Goal: Information Seeking & Learning: Learn about a topic

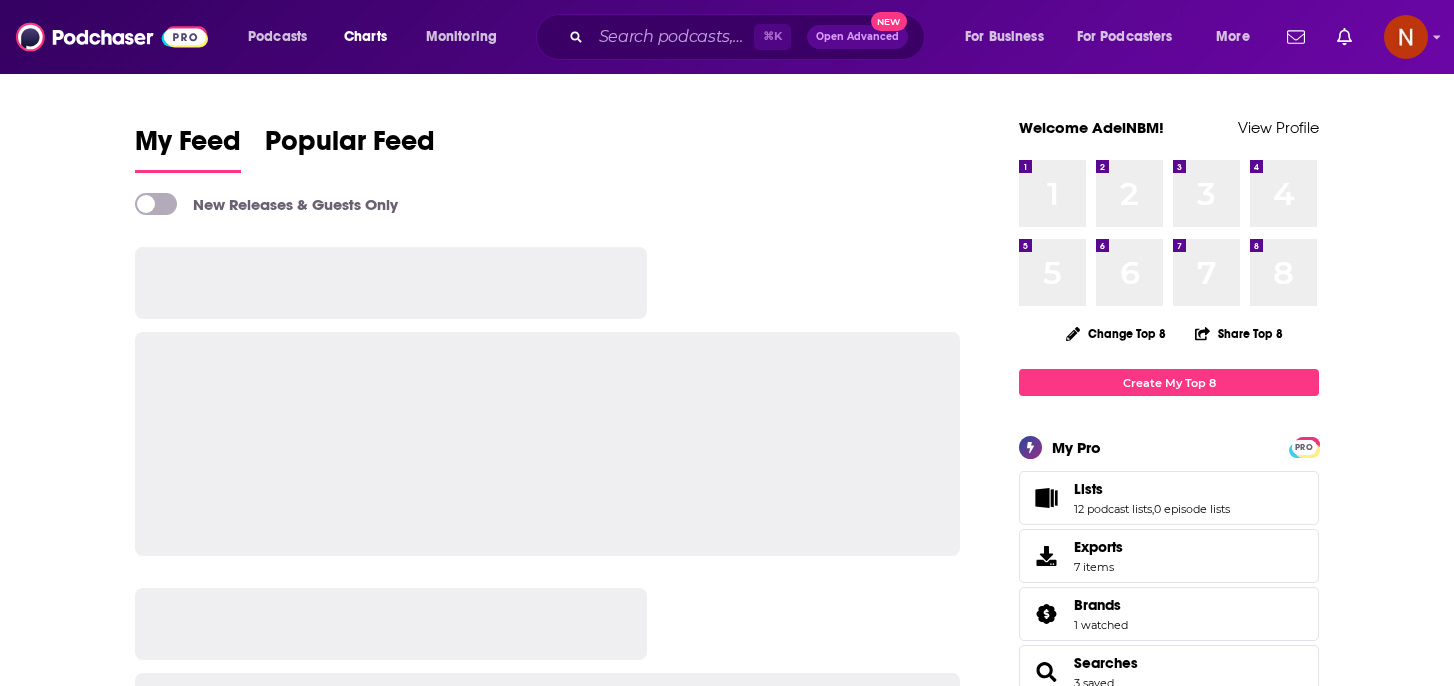
click at [367, 39] on span "Charts" at bounding box center [365, 37] width 43 height 28
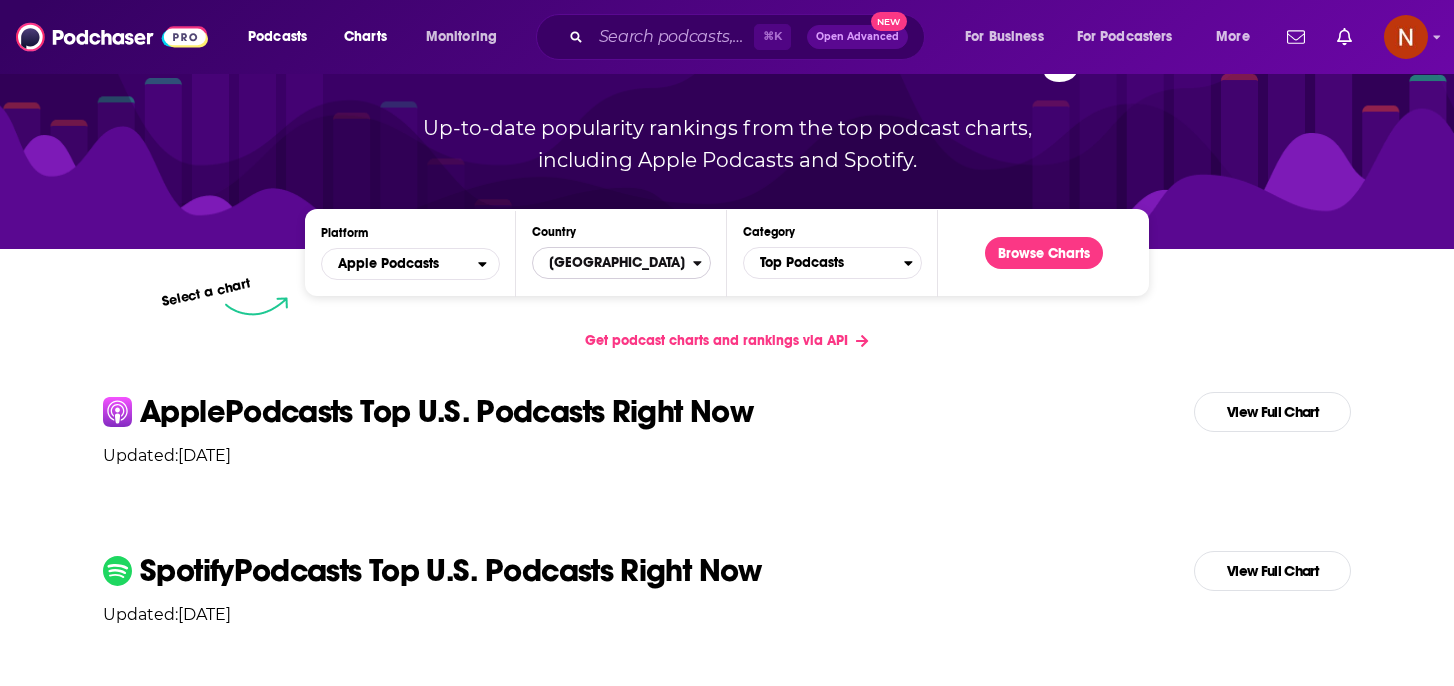
click at [613, 275] on span "[GEOGRAPHIC_DATA]" at bounding box center [613, 263] width 160 height 34
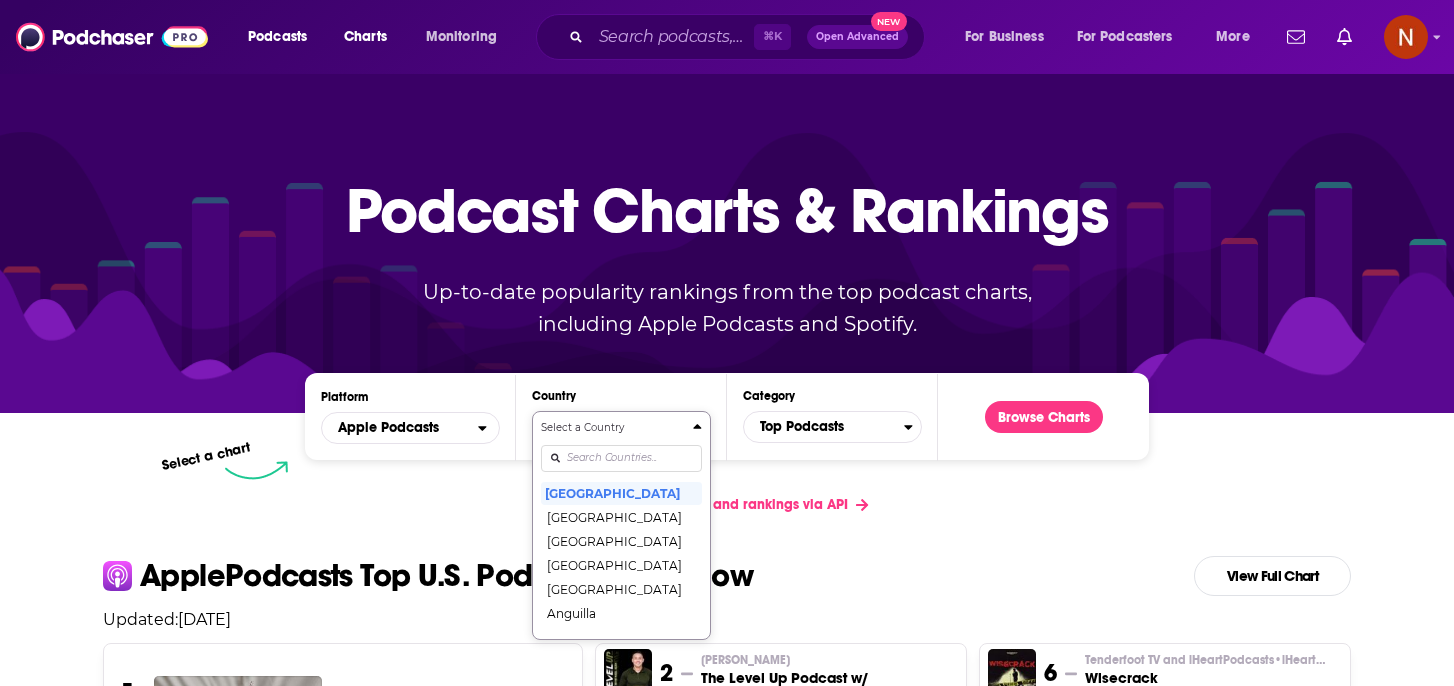
click at [598, 458] on input "Countries" at bounding box center [621, 458] width 161 height 27
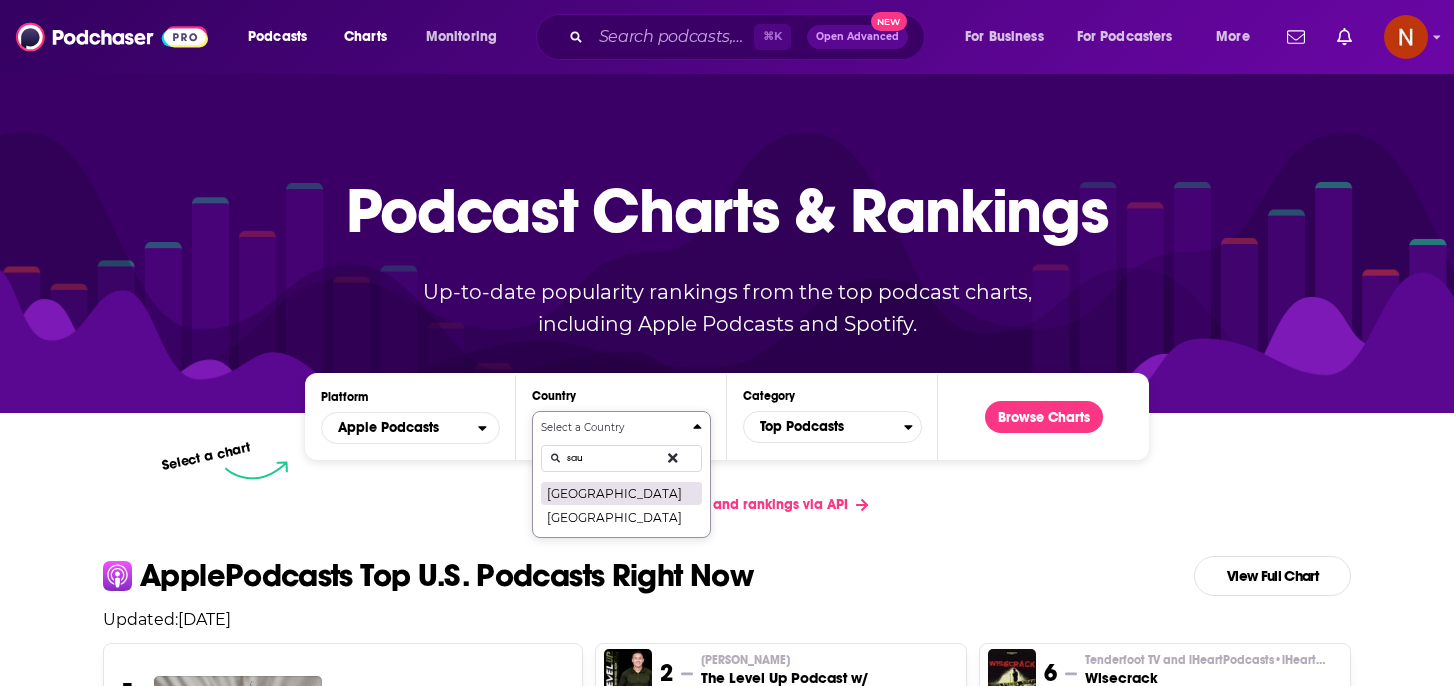
type input "sau"
click at [601, 488] on button "Saudi Arabia" at bounding box center [621, 493] width 161 height 24
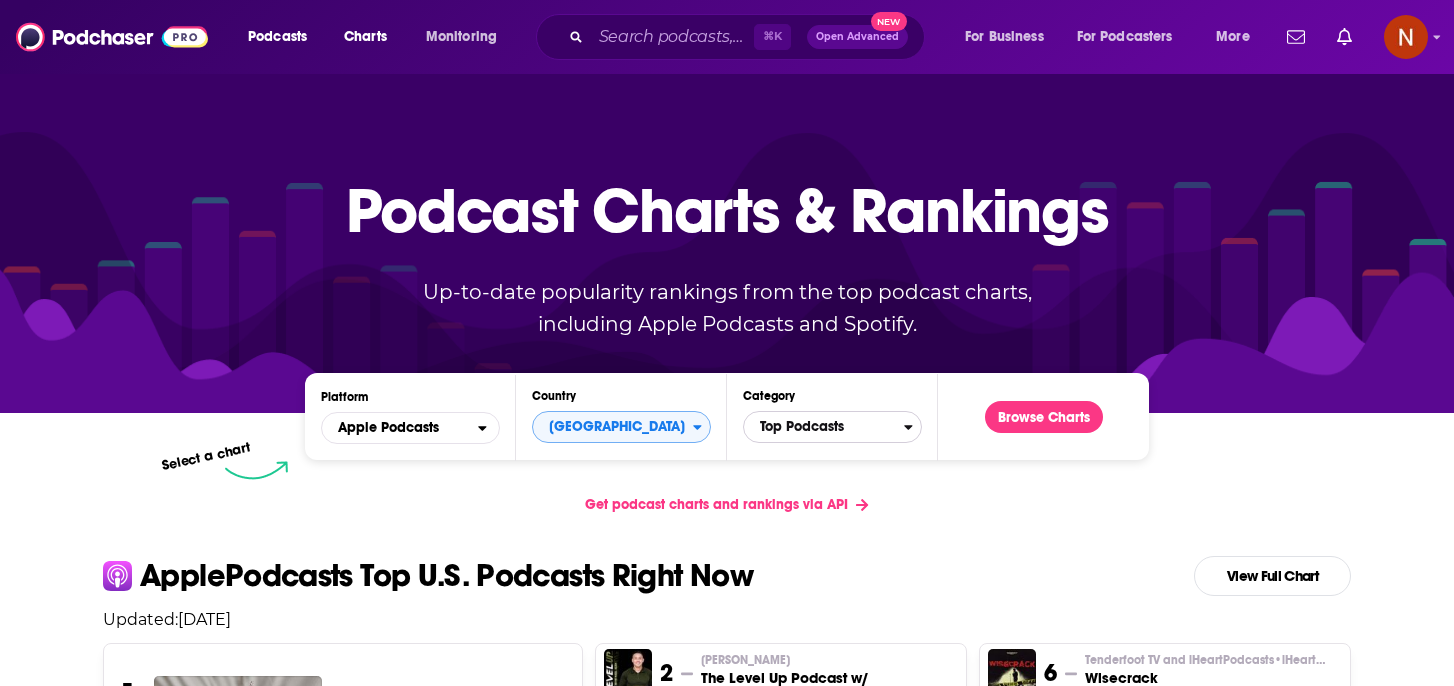
click at [821, 434] on span "Top Podcasts" at bounding box center [824, 427] width 160 height 34
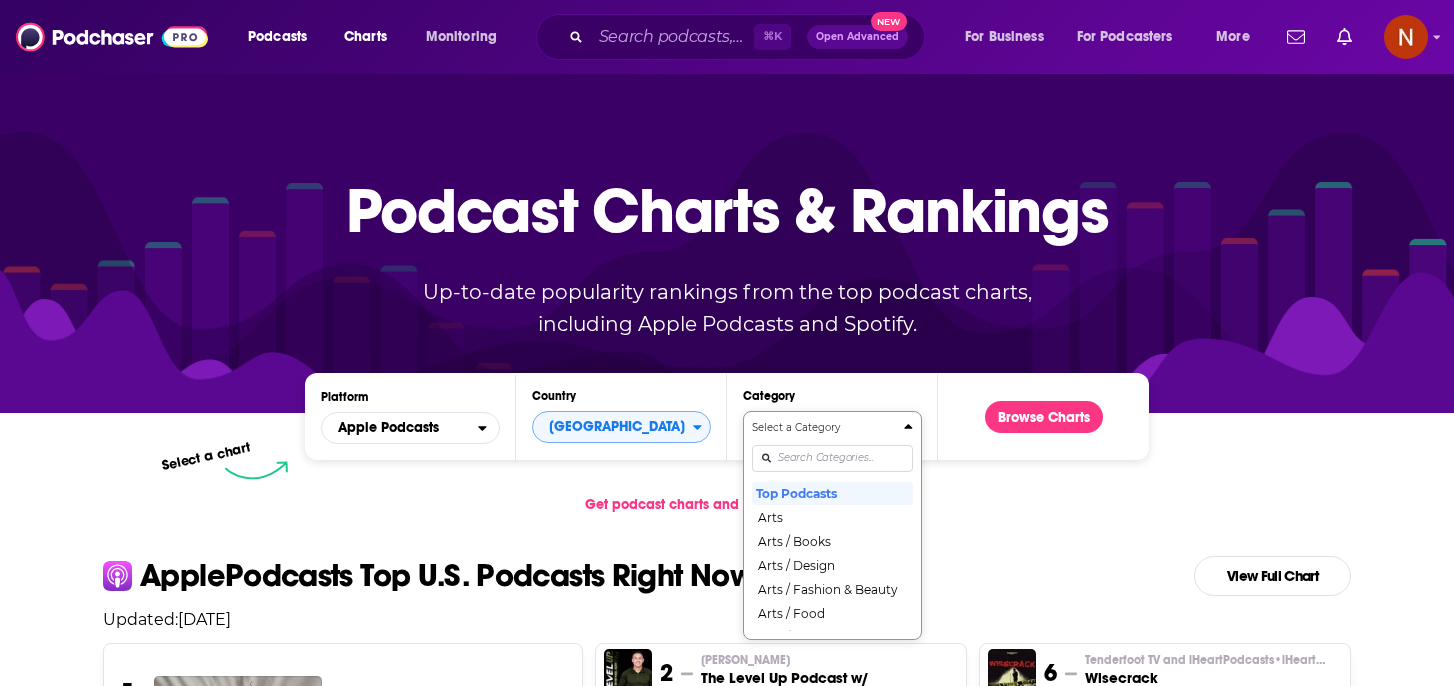
click at [818, 466] on div "Select a Category Top Podcasts Arts Arts / Books Arts / Design Arts / Fashion &…" at bounding box center [832, 525] width 161 height 211
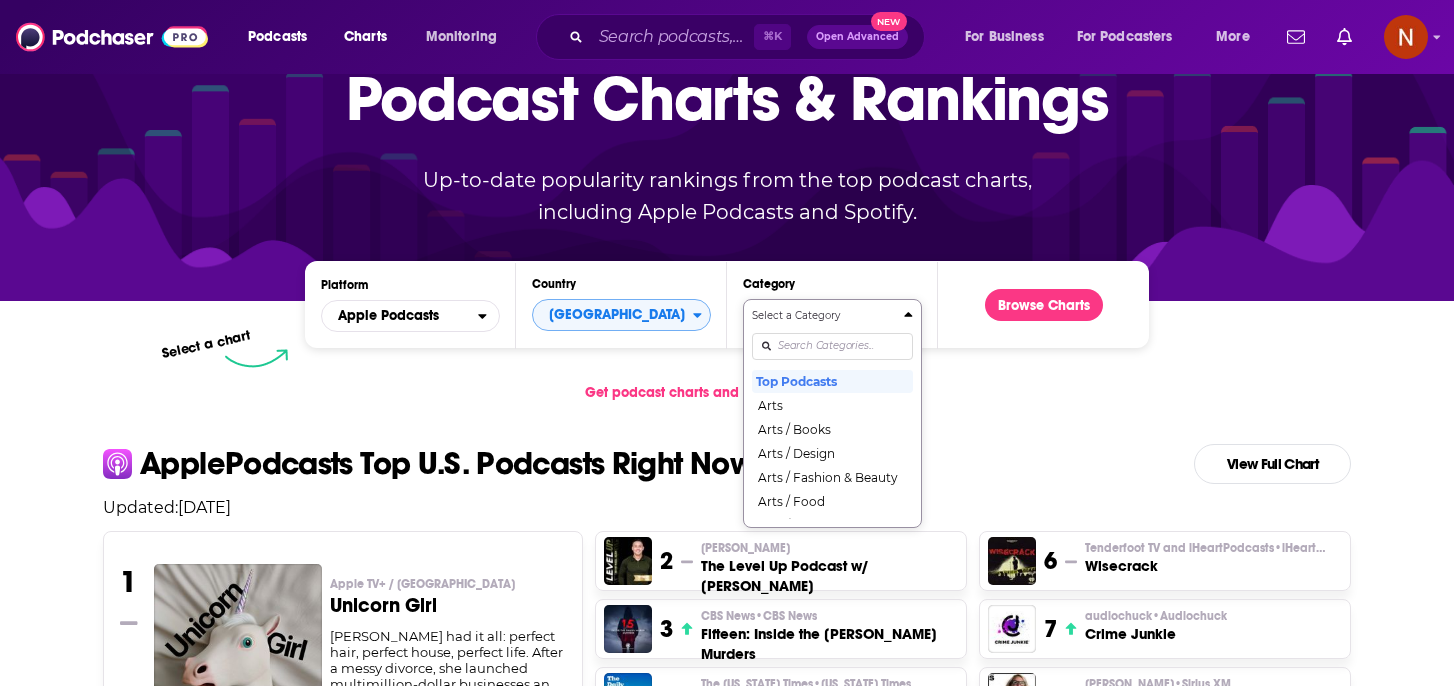
scroll to position [115, 0]
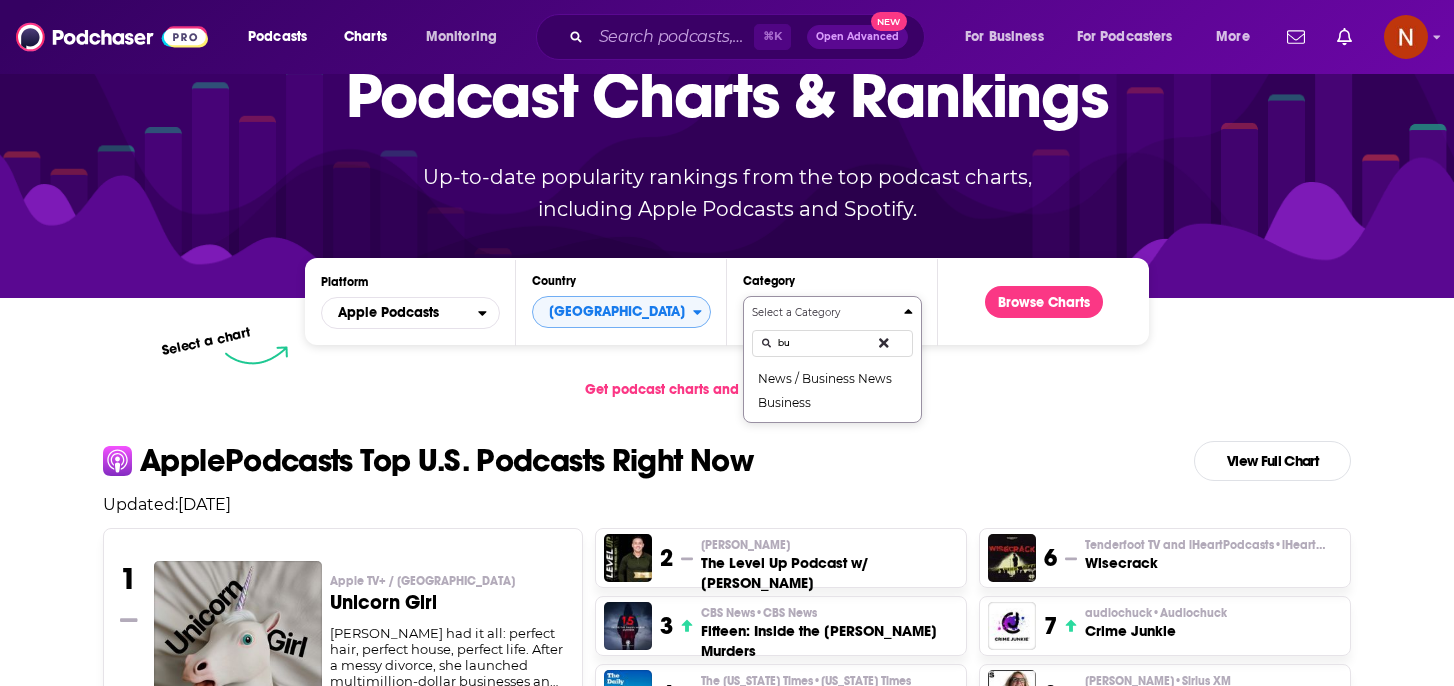
type input "b"
type input "bus"
click at [849, 403] on button "Business" at bounding box center [832, 402] width 161 height 24
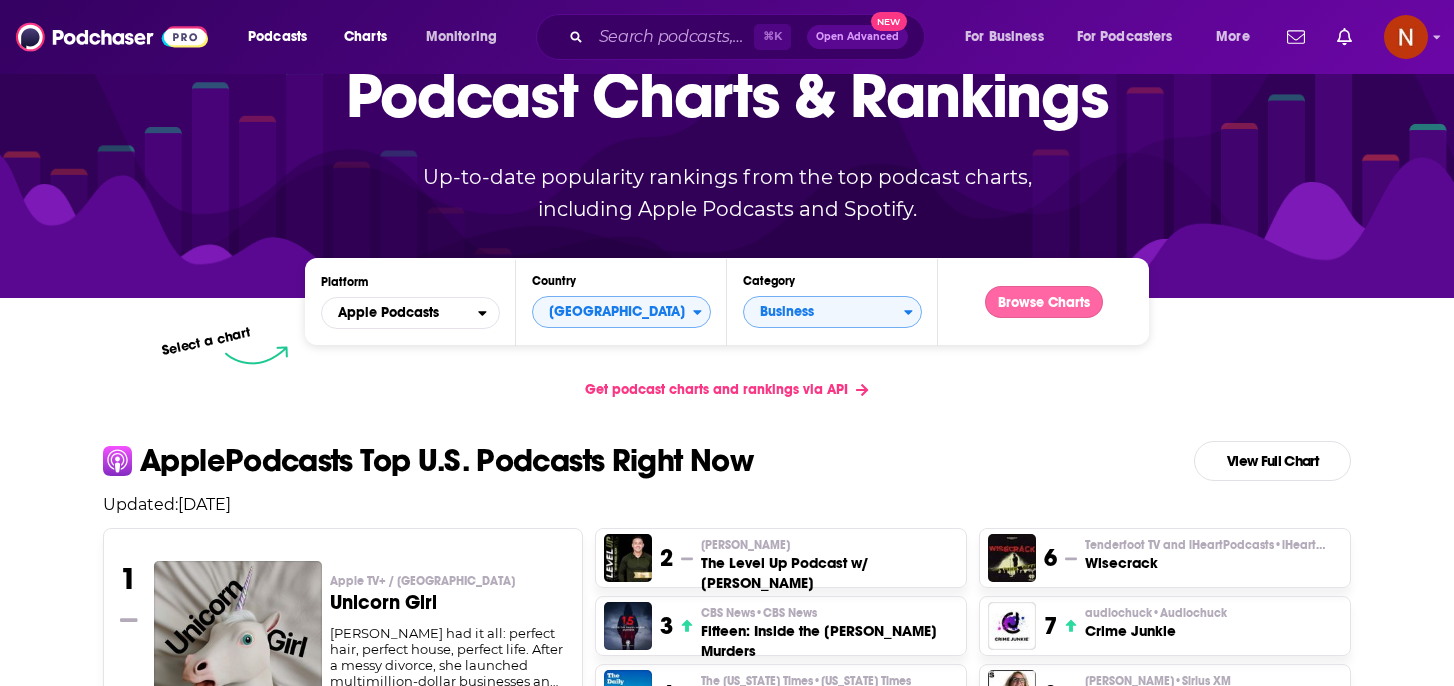
click at [1047, 300] on button "Browse Charts" at bounding box center [1044, 302] width 118 height 32
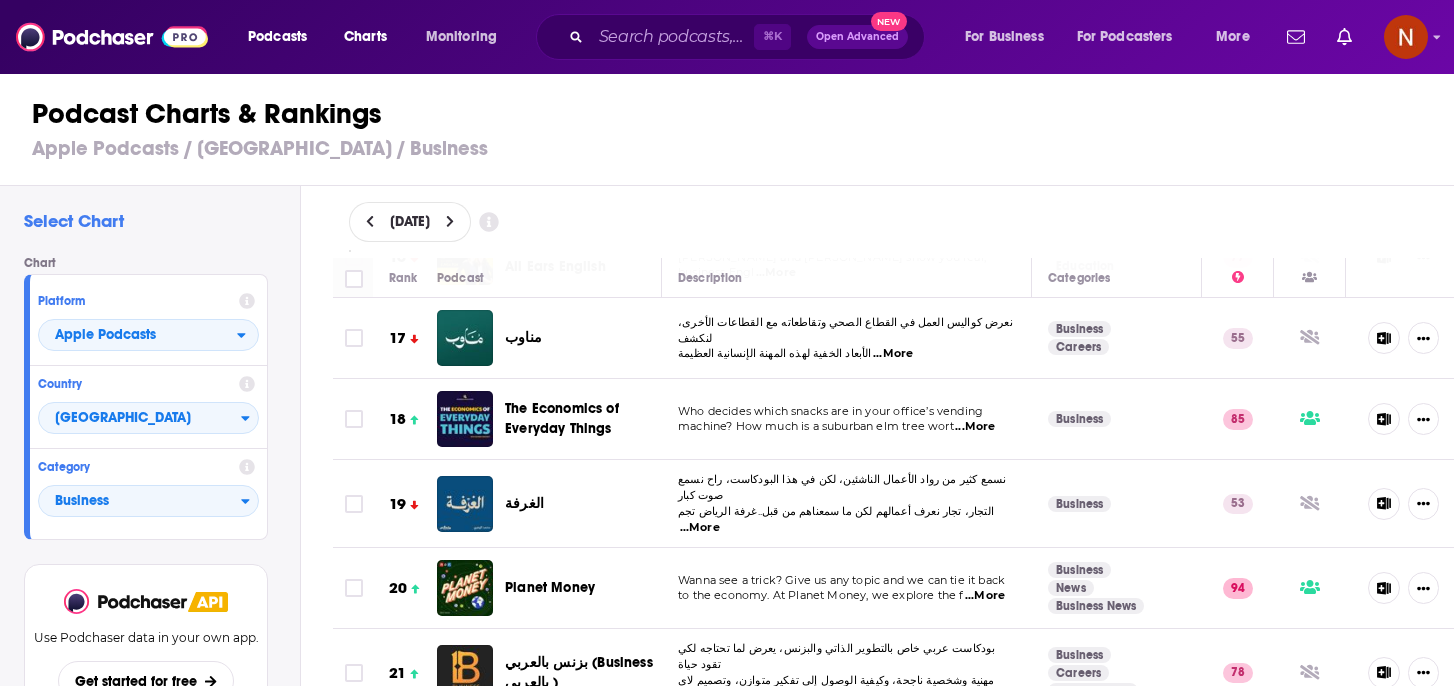
scroll to position [1349, 0]
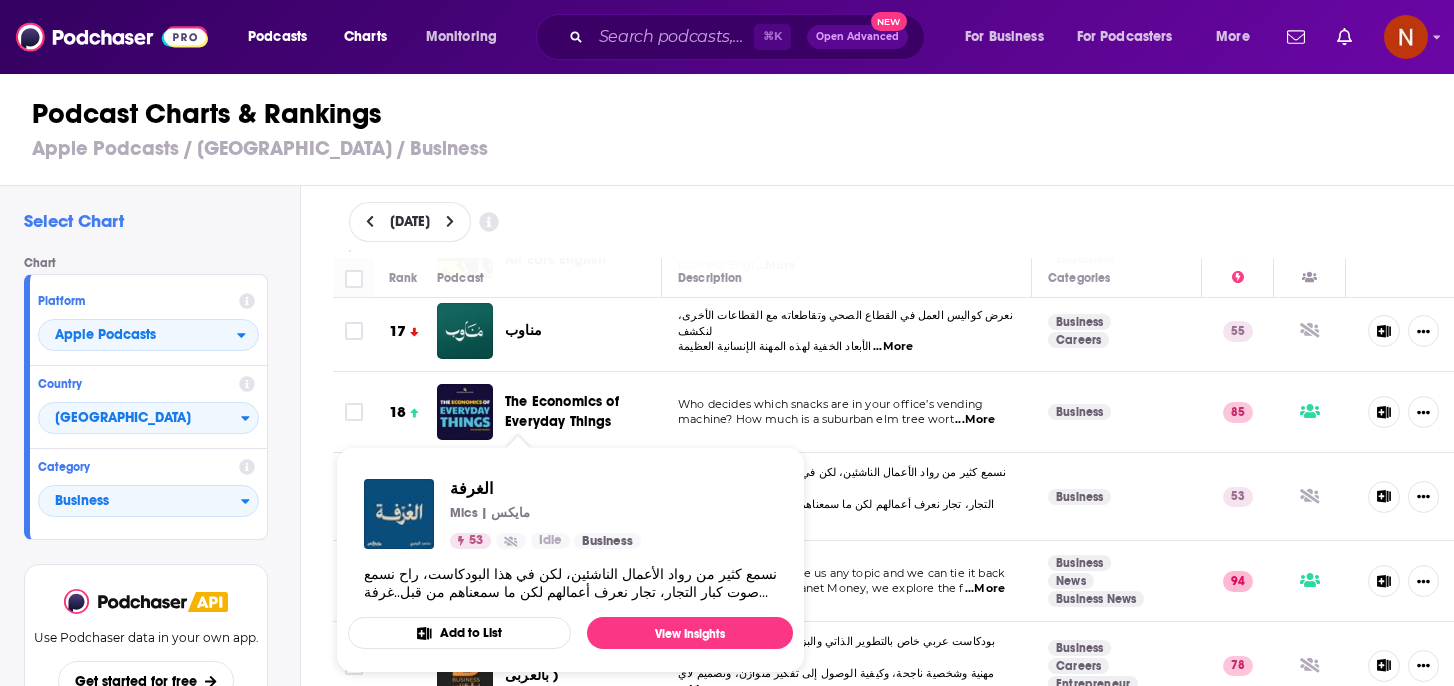
click at [618, 469] on div "الغرفة" at bounding box center [592, 497] width 174 height 56
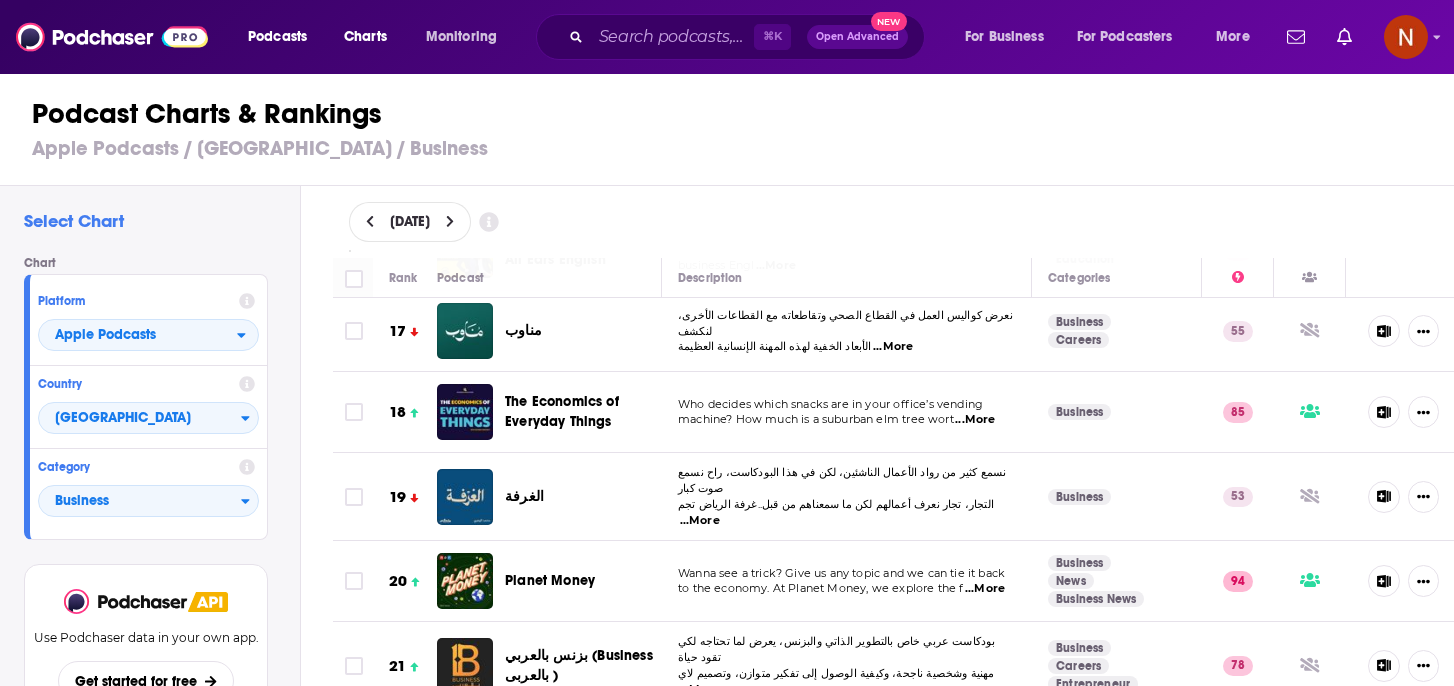
click at [515, 488] on span "الغرفة" at bounding box center [524, 496] width 39 height 17
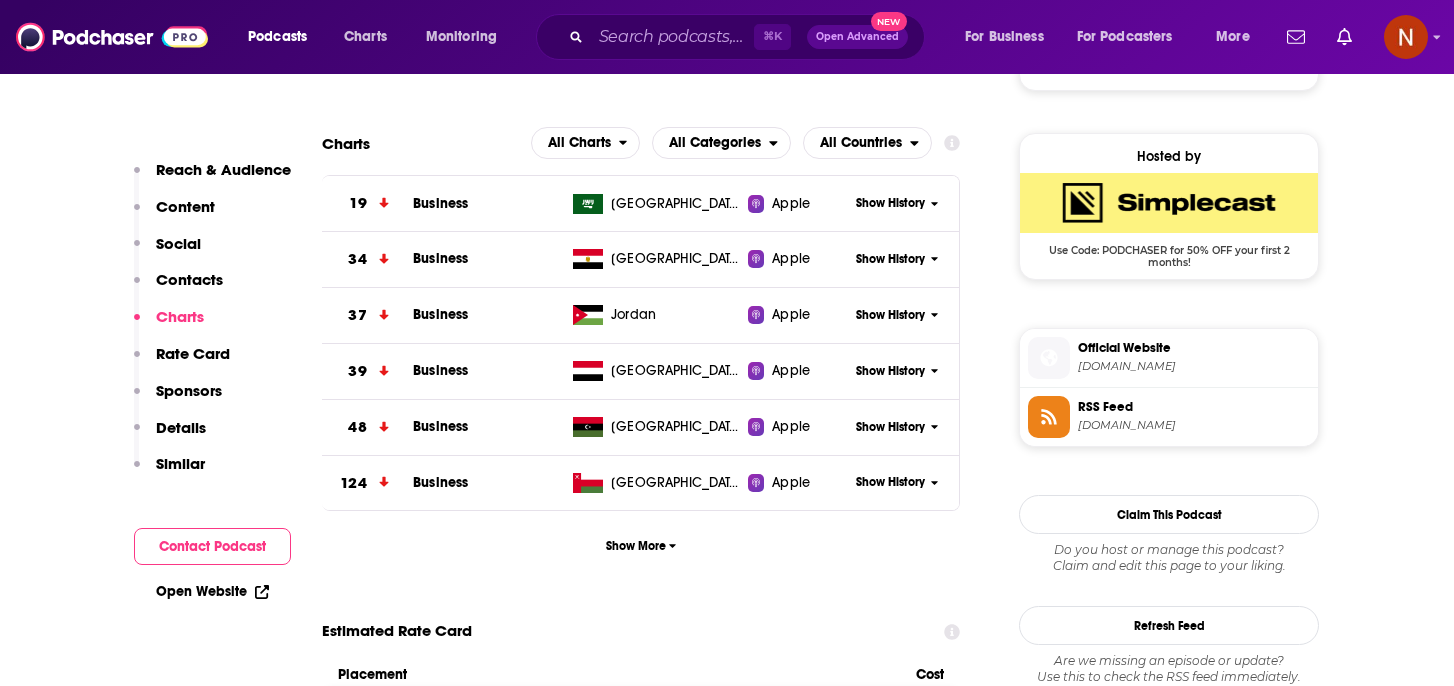
scroll to position [1407, 0]
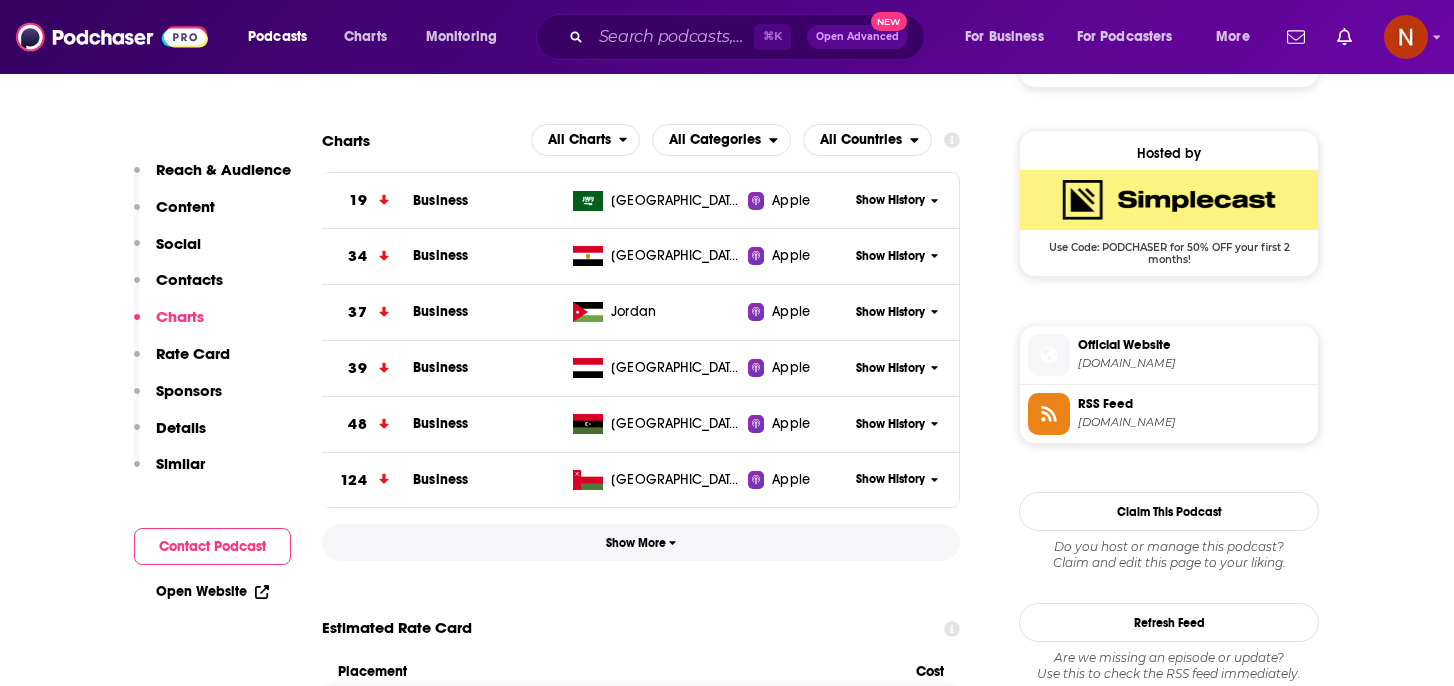
click at [609, 535] on button "Show More" at bounding box center [641, 542] width 638 height 37
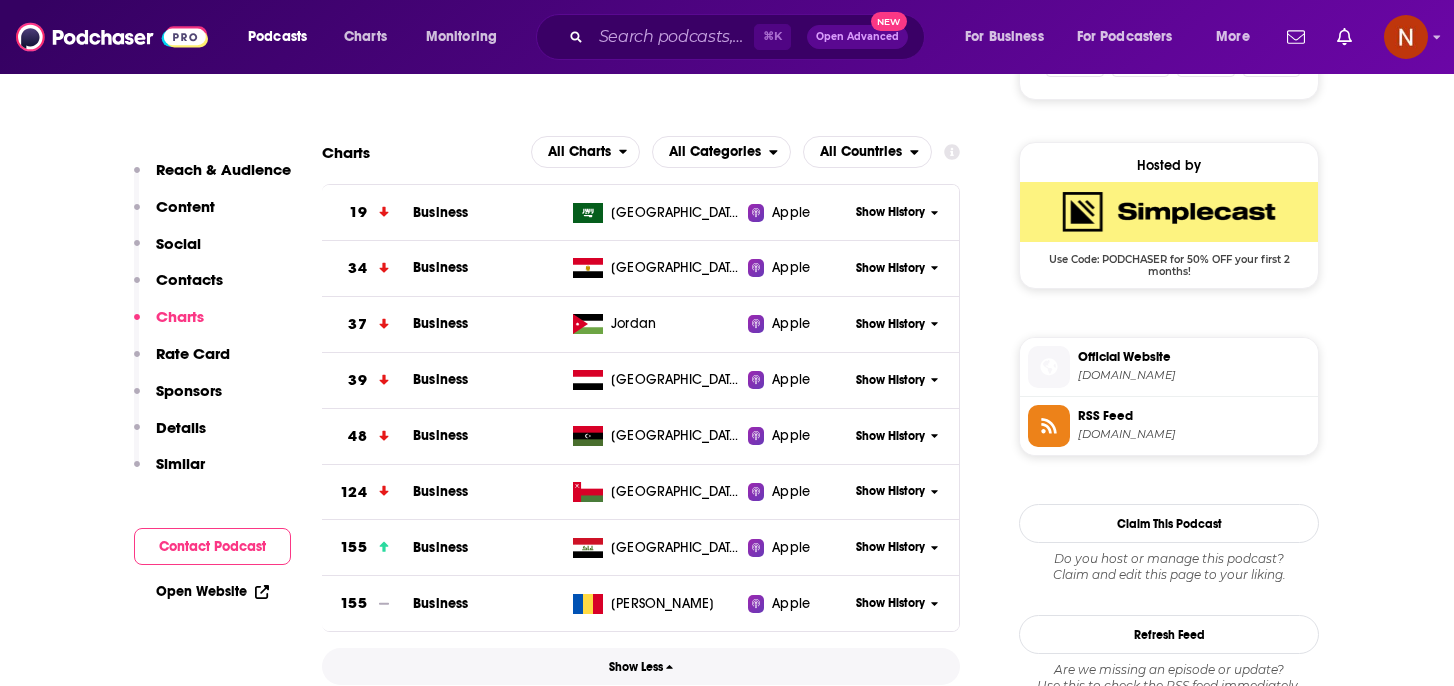
scroll to position [1401, 0]
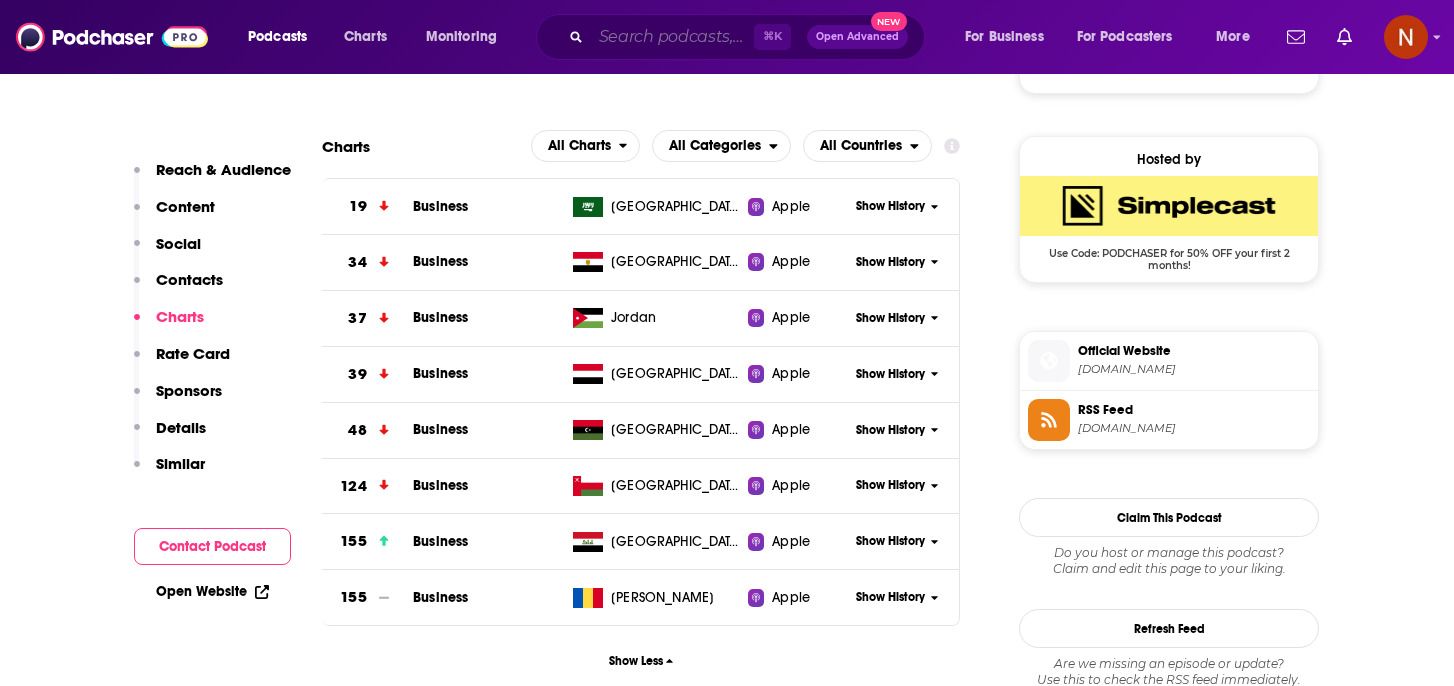
click at [675, 36] on input "Search podcasts, credits, & more..." at bounding box center [672, 37] width 163 height 32
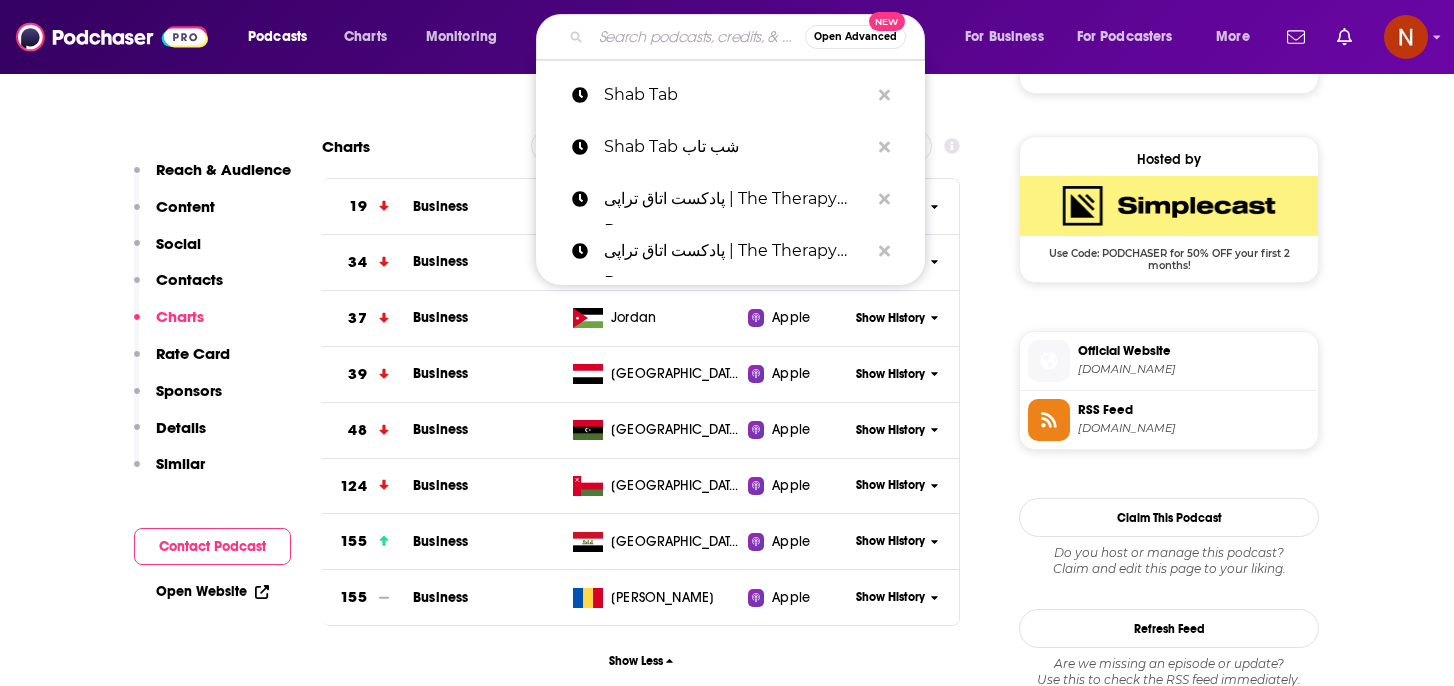
paste input "على بياض"
type input "على بياض"
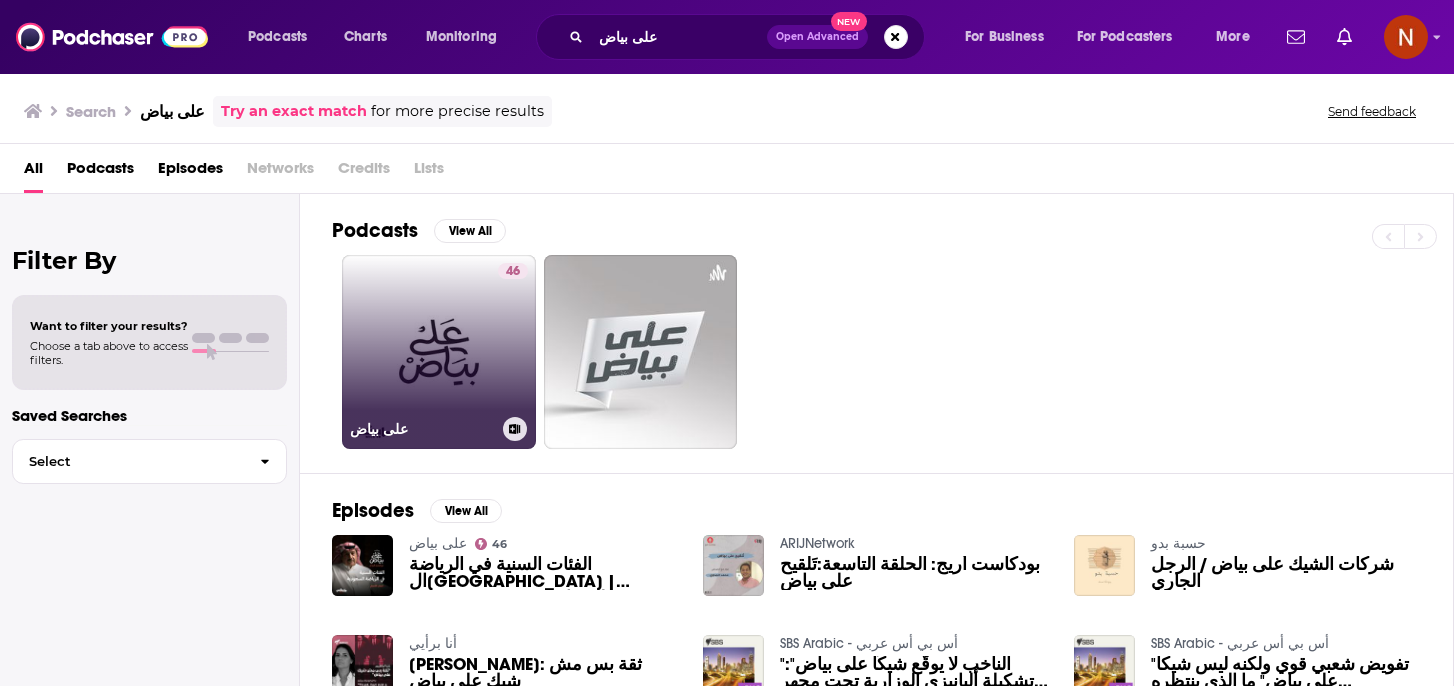
click at [375, 424] on h3 "على بياض" at bounding box center [422, 429] width 145 height 17
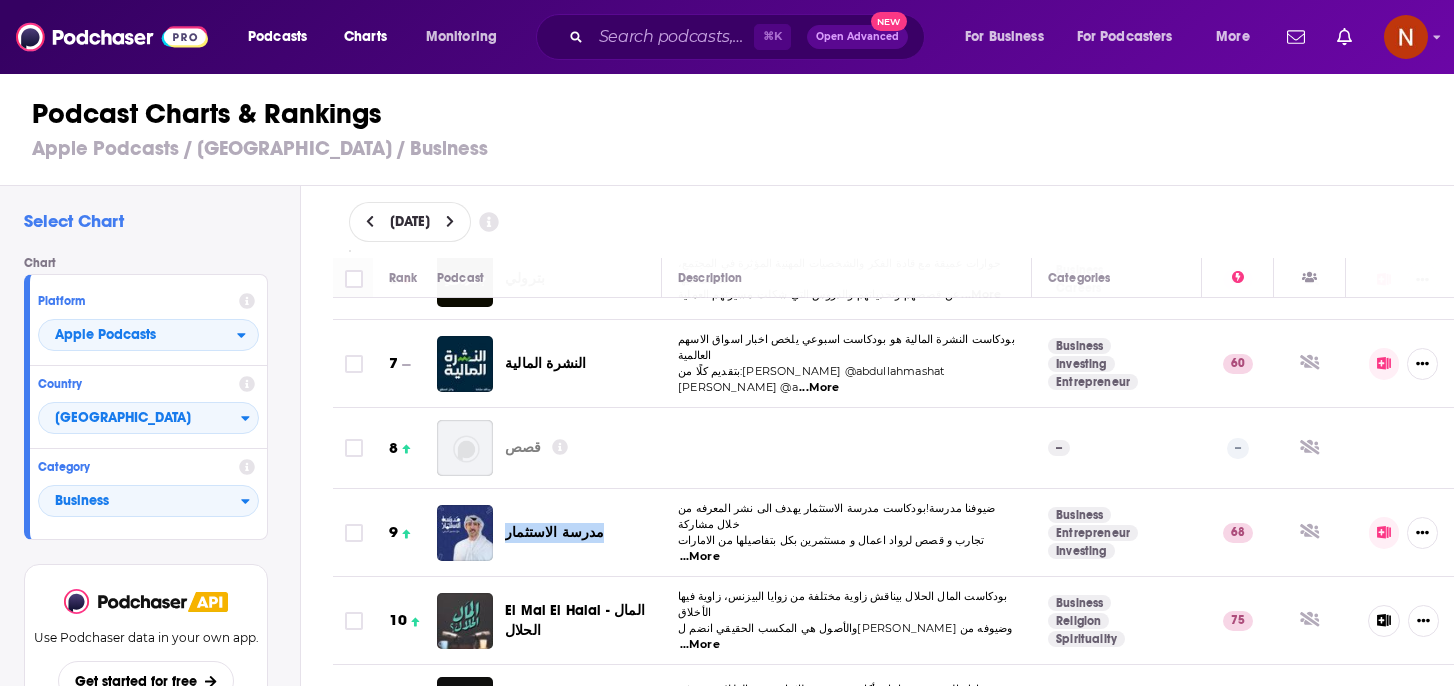
scroll to position [486, 0]
click at [163, 490] on span "Business" at bounding box center [140, 502] width 202 height 34
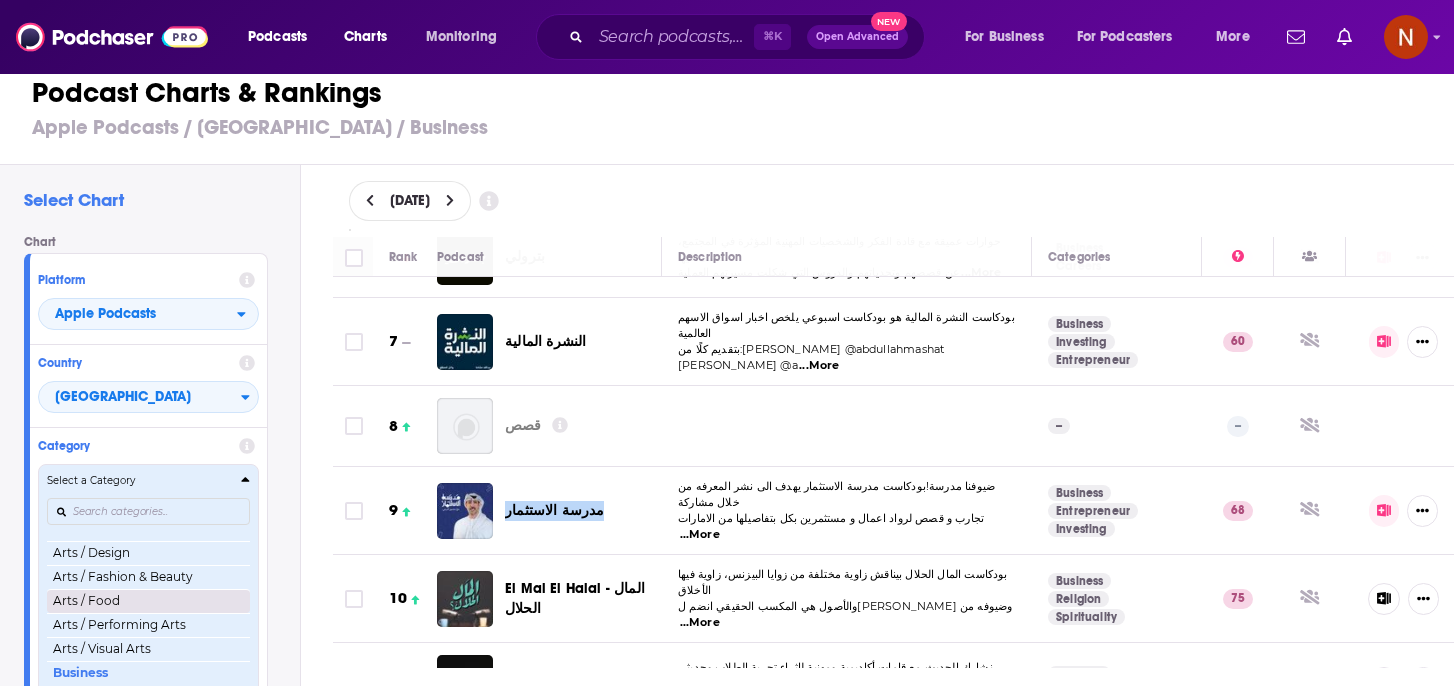
scroll to position [178, 0]
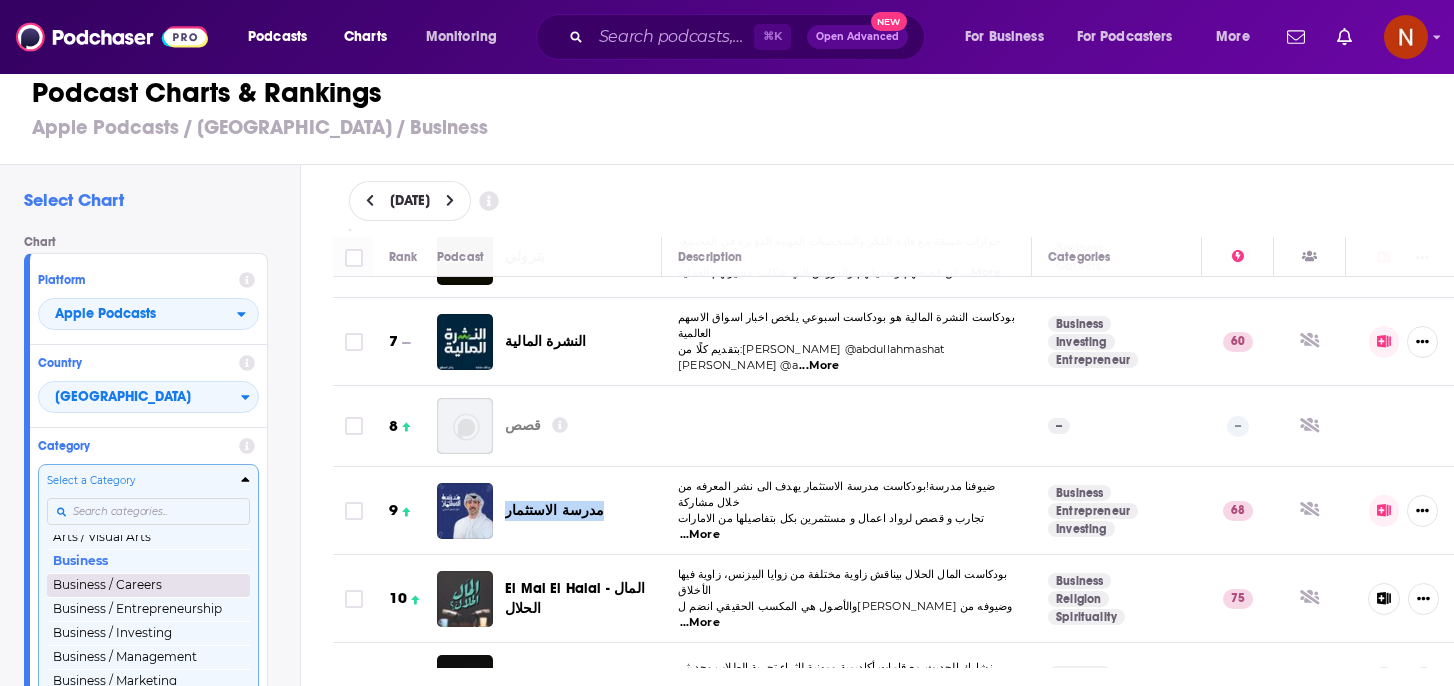
click at [149, 585] on button "Business / Careers" at bounding box center [148, 585] width 203 height 24
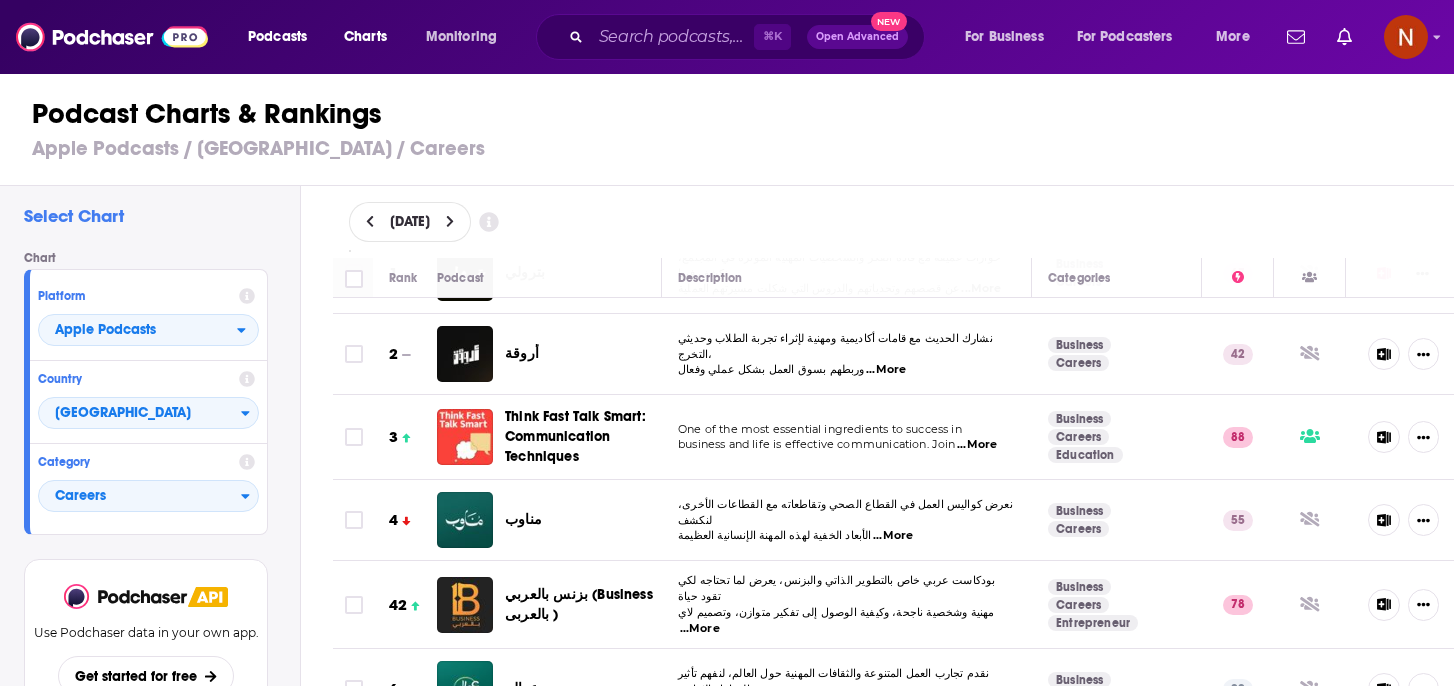
scroll to position [177, 0]
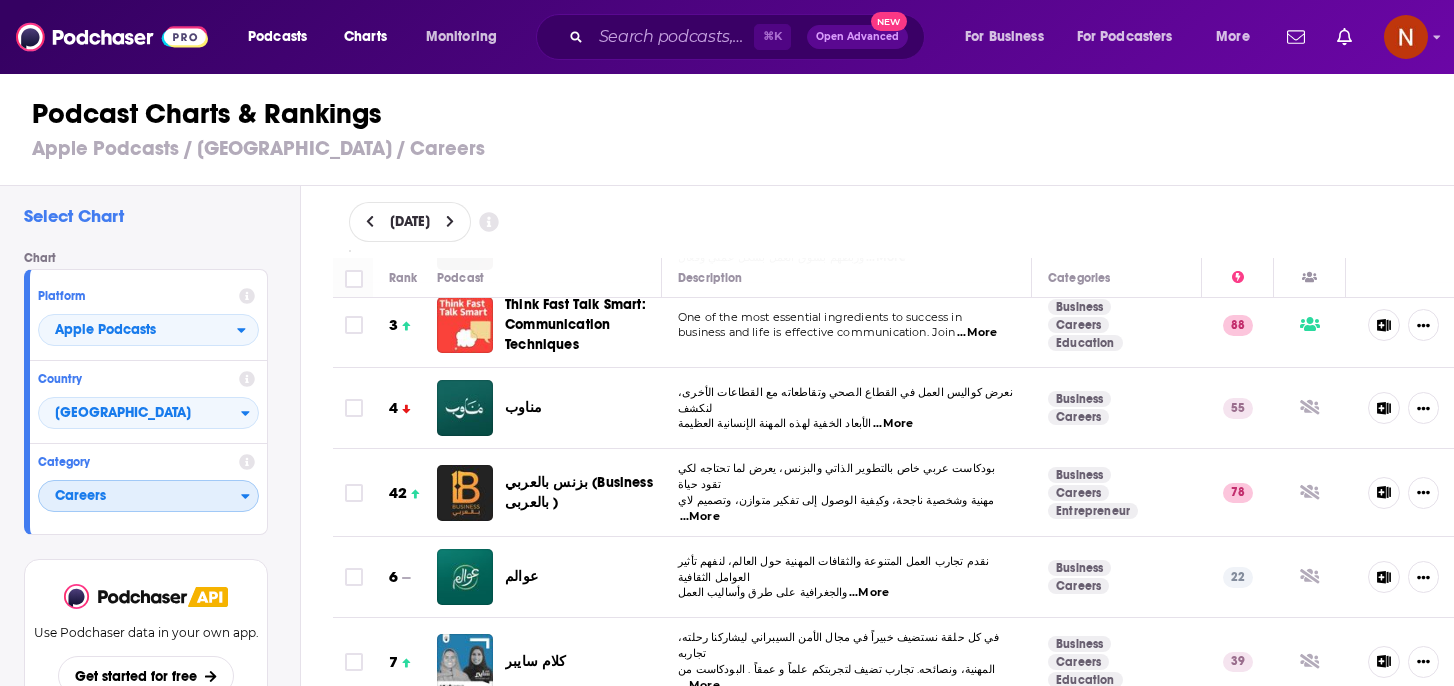
click at [186, 484] on span "Careers" at bounding box center [140, 497] width 202 height 34
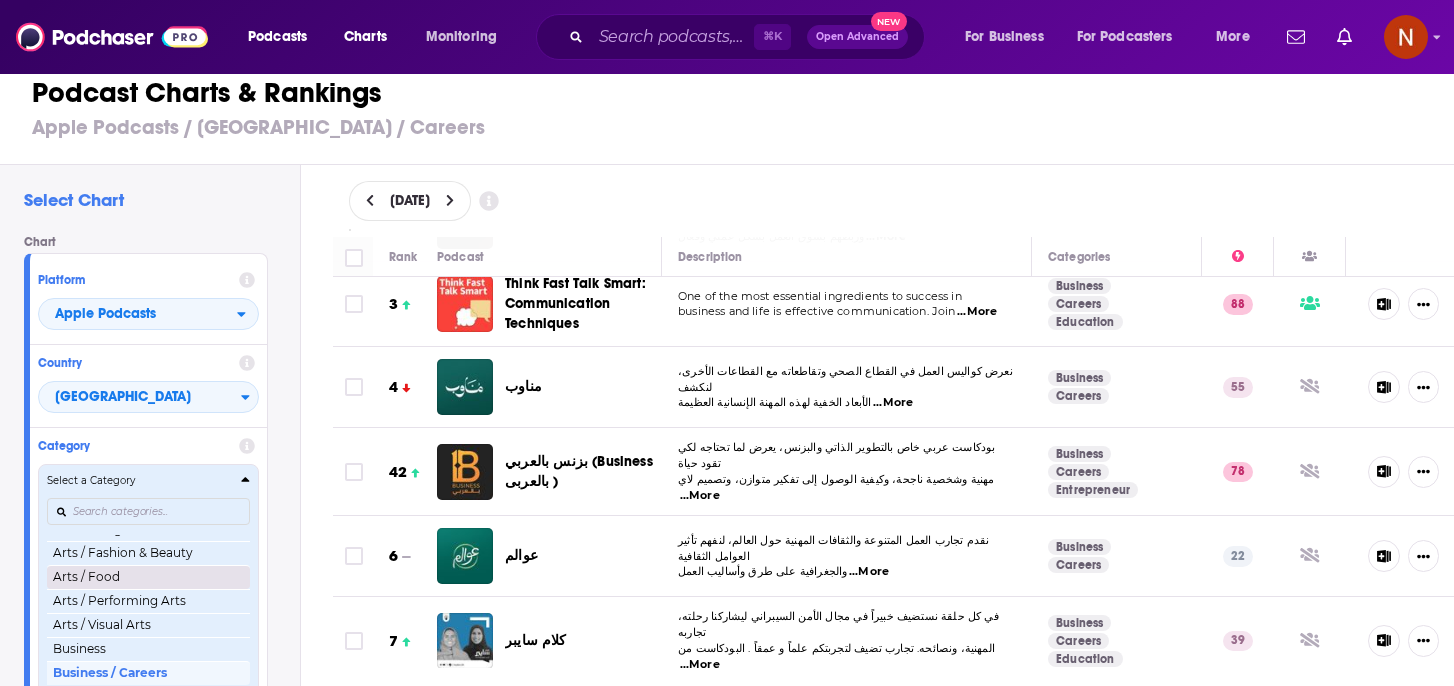
scroll to position [120, 0]
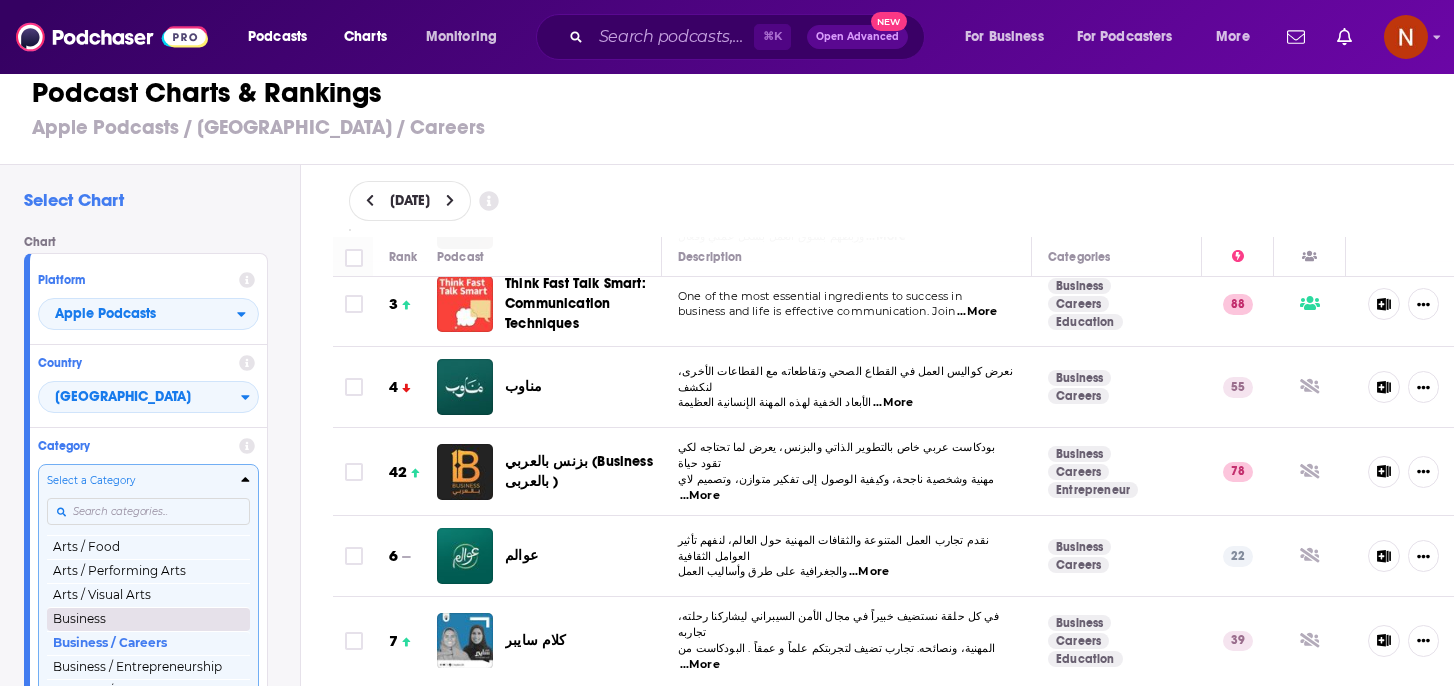
click at [136, 621] on button "Business" at bounding box center [148, 619] width 203 height 24
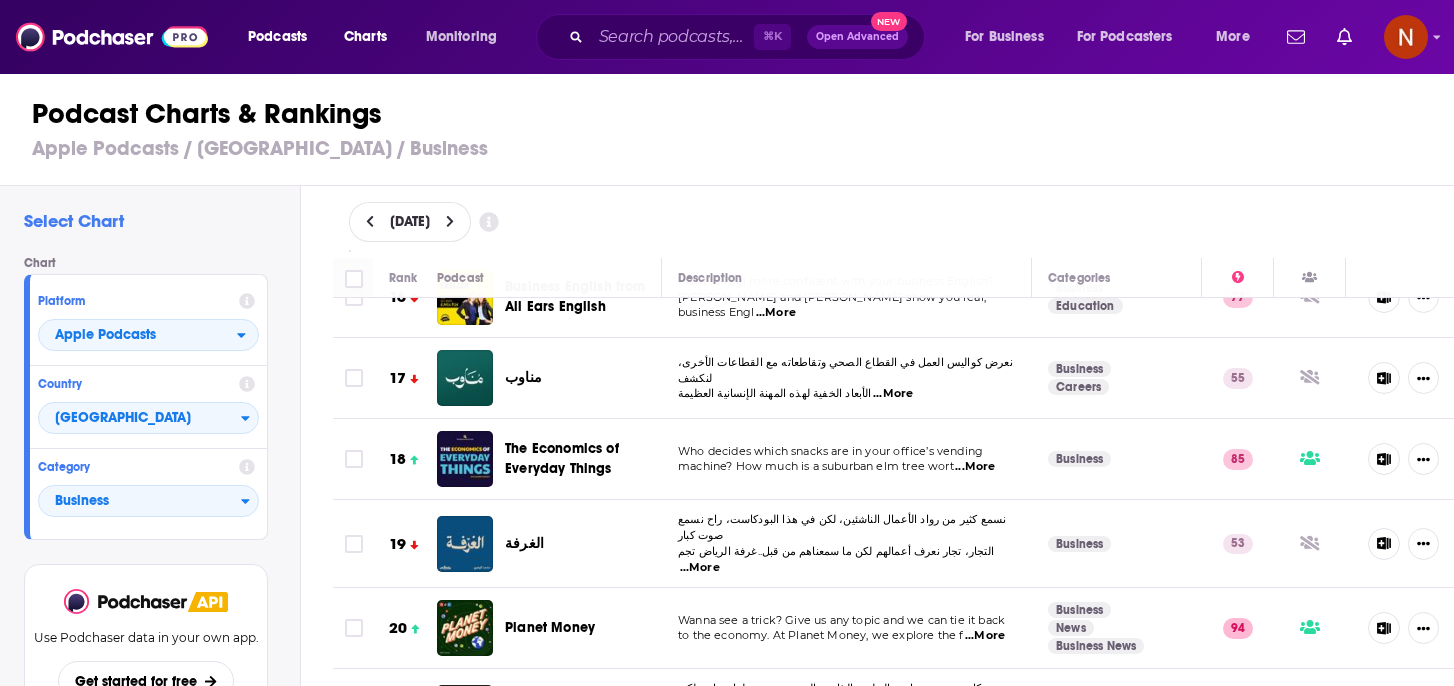
scroll to position [1529, 0]
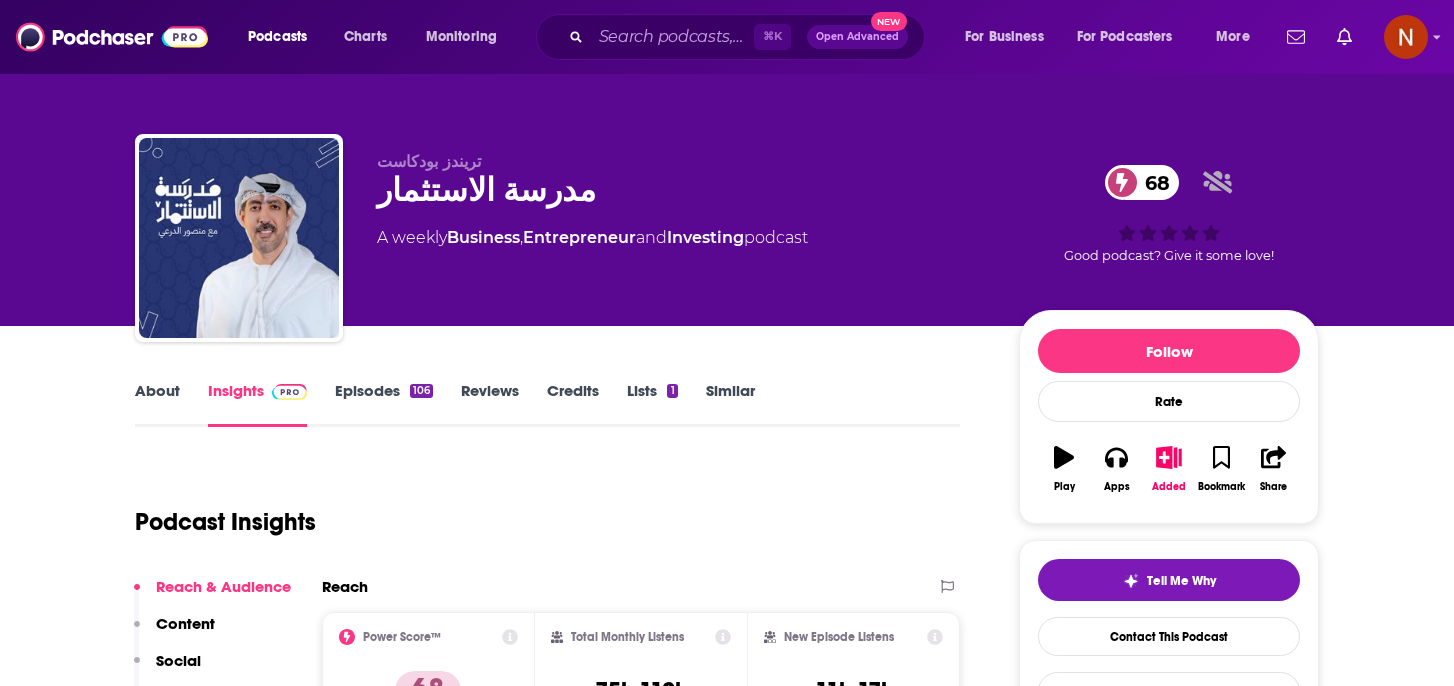
click at [413, 194] on div "مدرسة الاستثمار 68" at bounding box center [682, 190] width 610 height 39
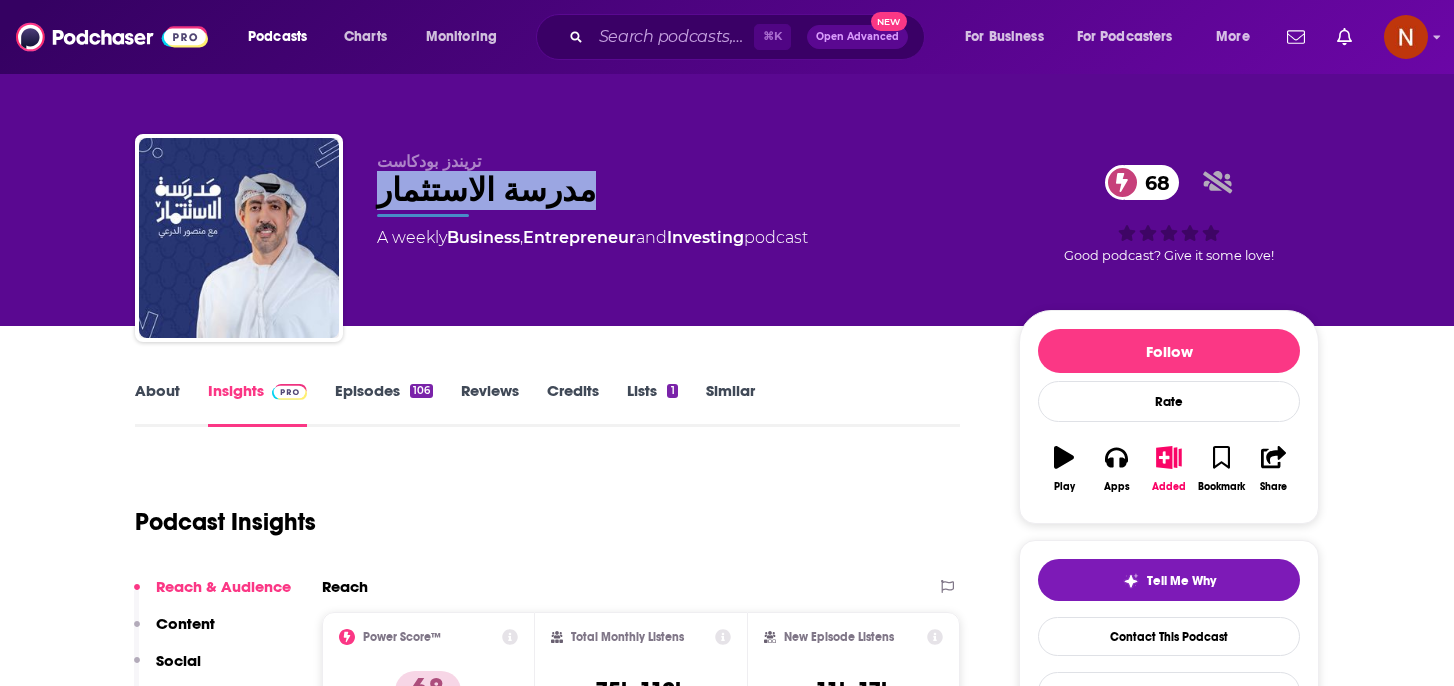
copy div "مدرسة الاستثمار 68"
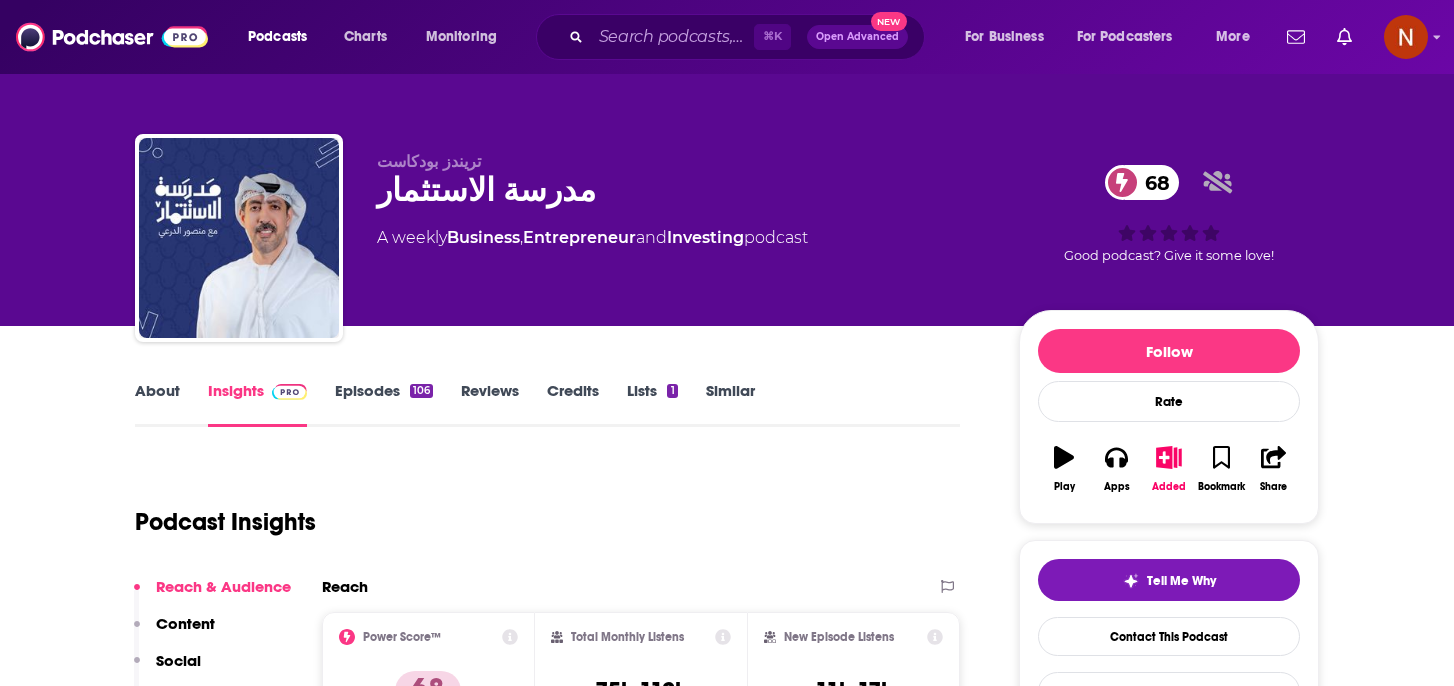
click at [501, 204] on div "مدرسة الاستثمار 68" at bounding box center [682, 190] width 610 height 39
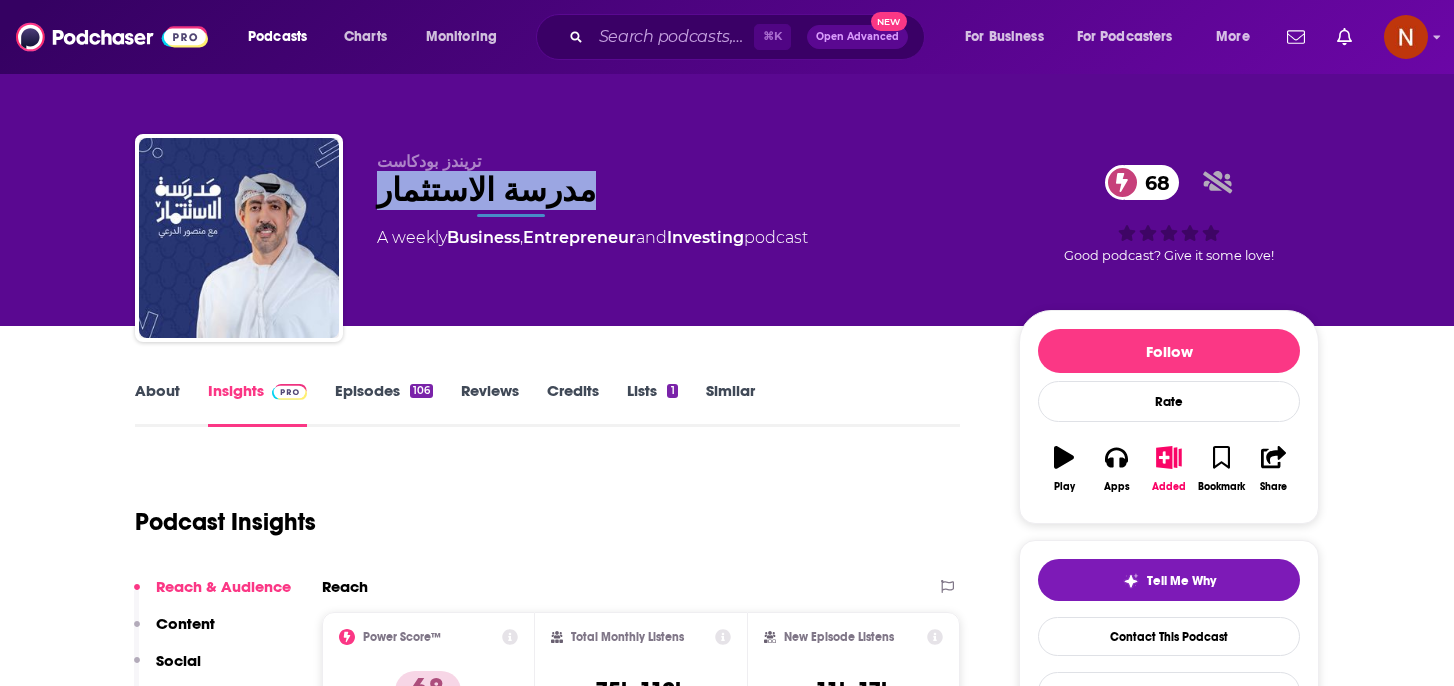
click at [501, 204] on div "مدرسة الاستثمار 68" at bounding box center [682, 190] width 610 height 39
copy div "مدرسة الاستثمار 68"
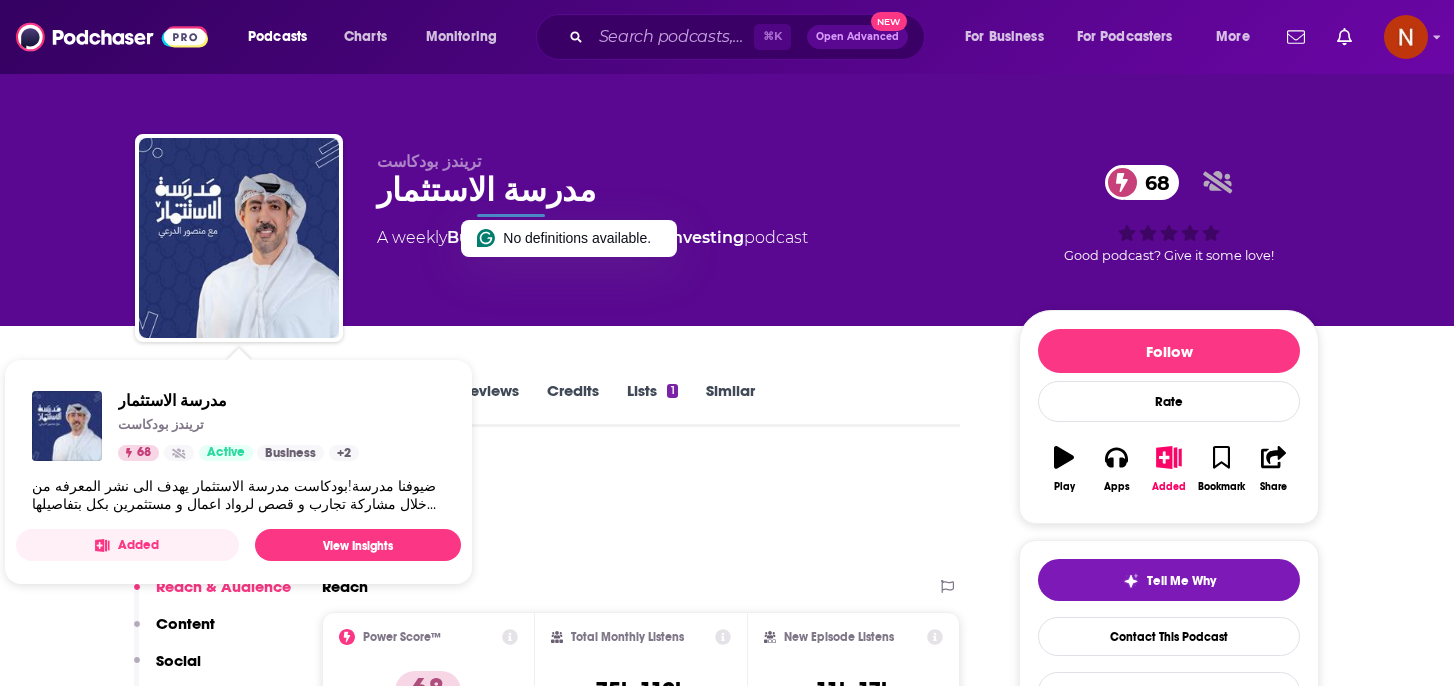
click at [623, 503] on div "Podcast Insights" at bounding box center [539, 510] width 809 height 102
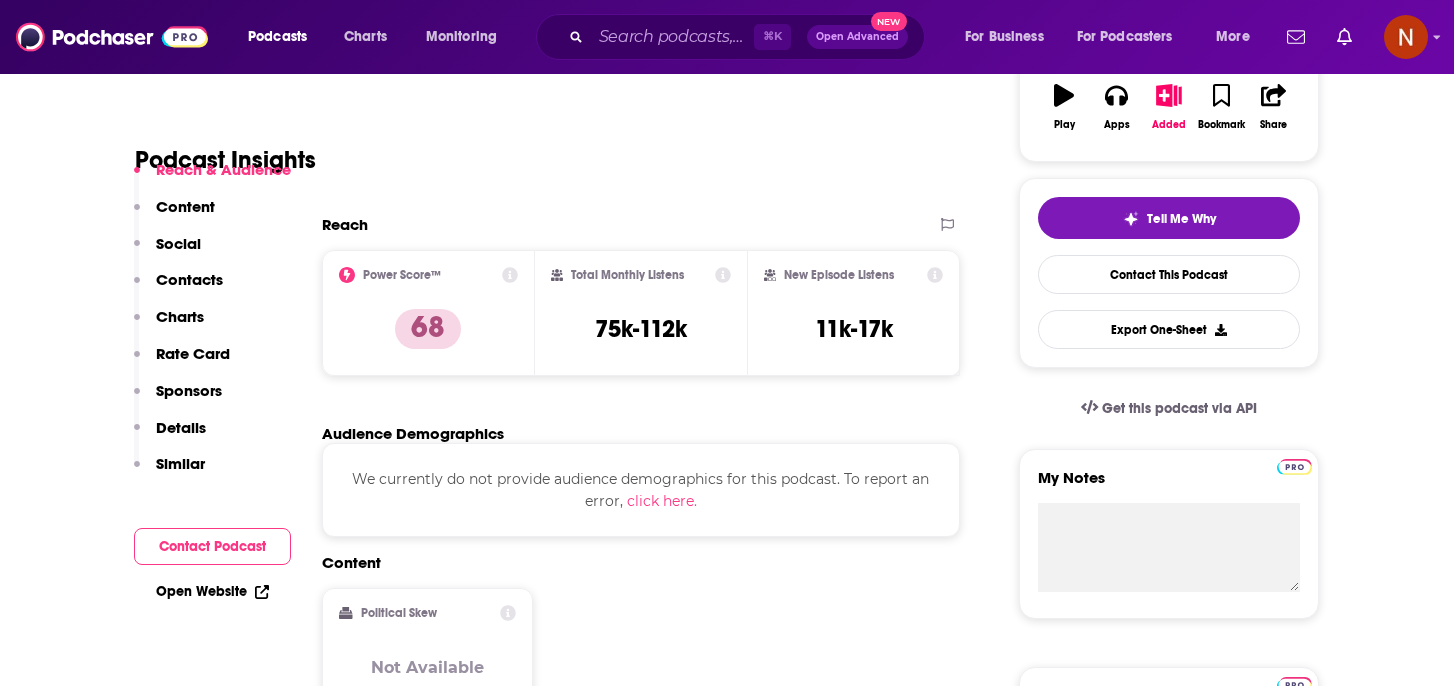
scroll to position [367, 0]
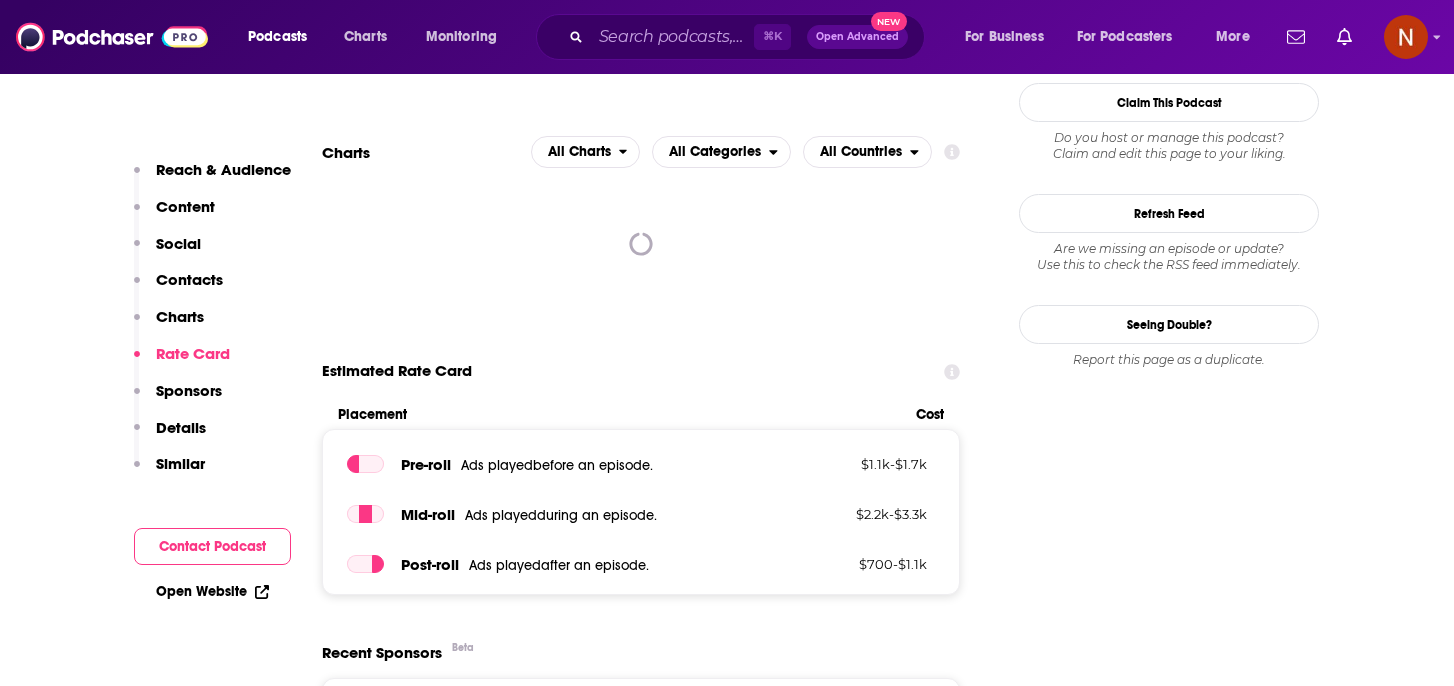
scroll to position [2290, 0]
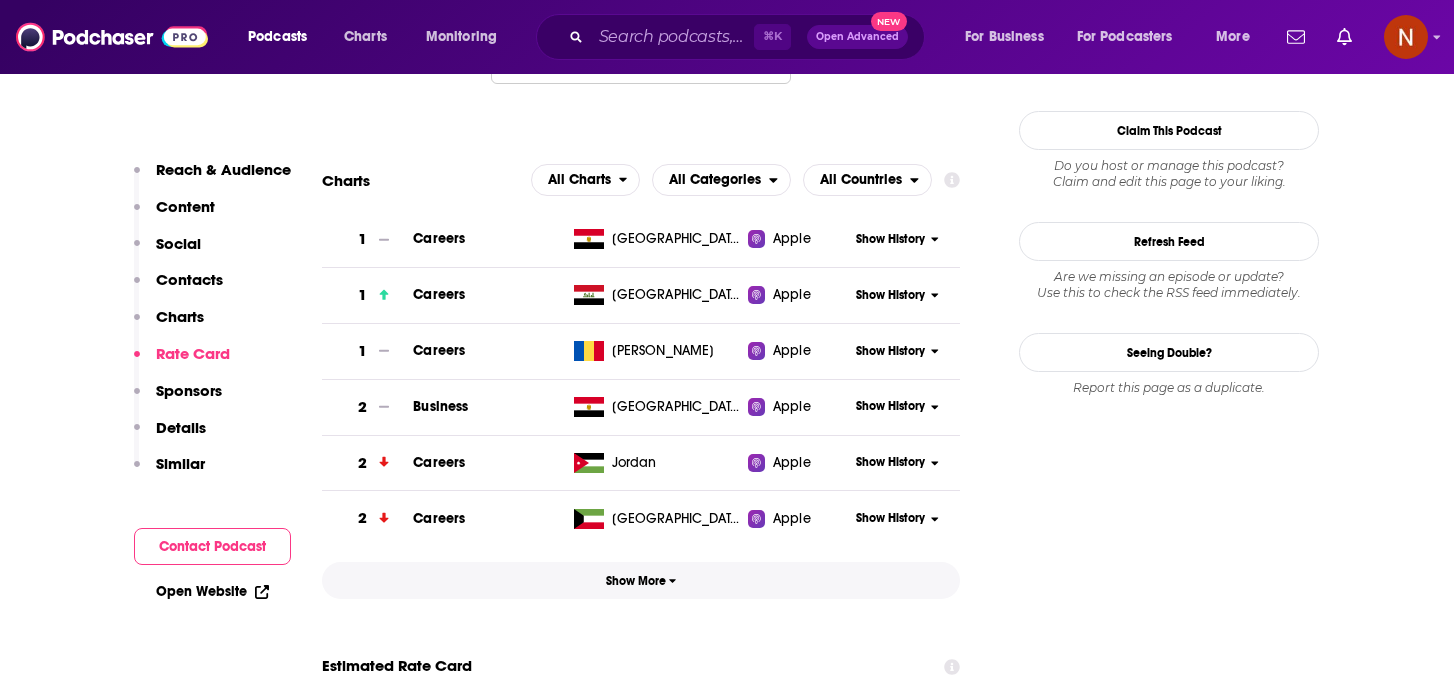
click at [636, 574] on span "Show More" at bounding box center [641, 581] width 71 height 14
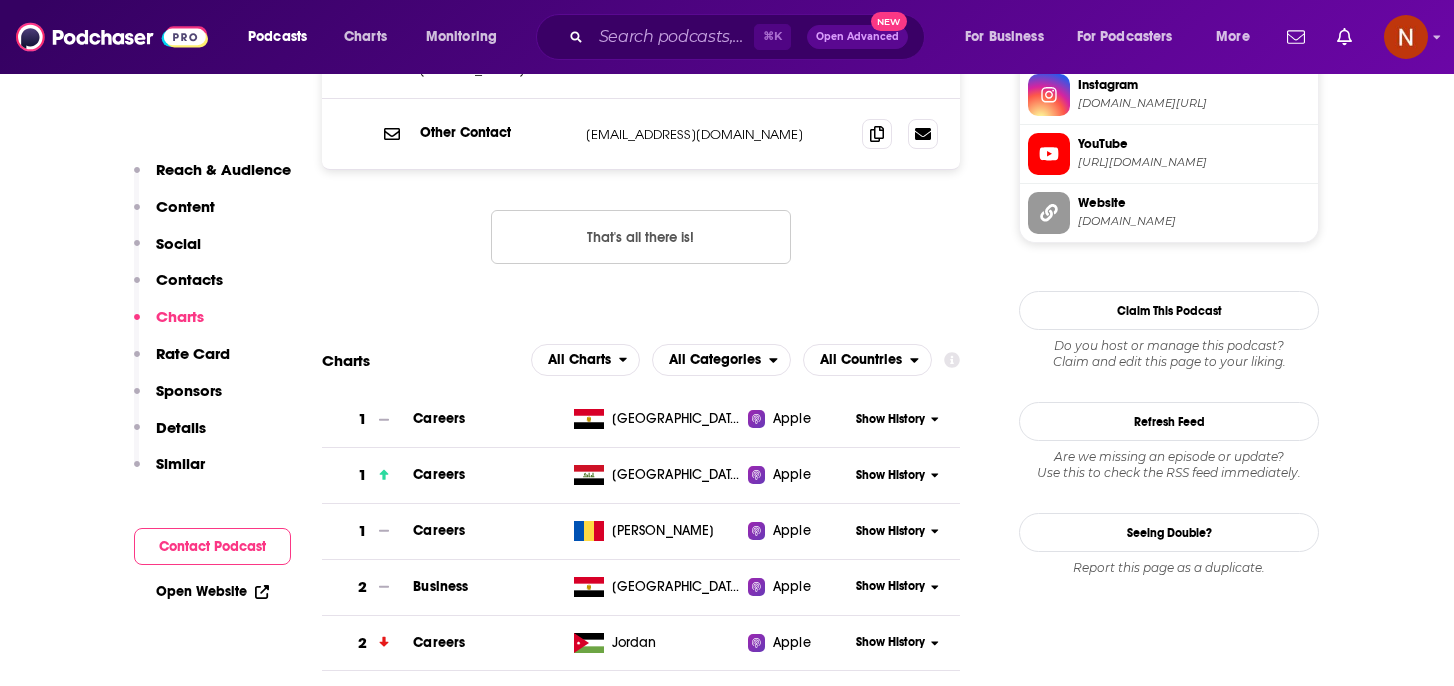
scroll to position [2095, 0]
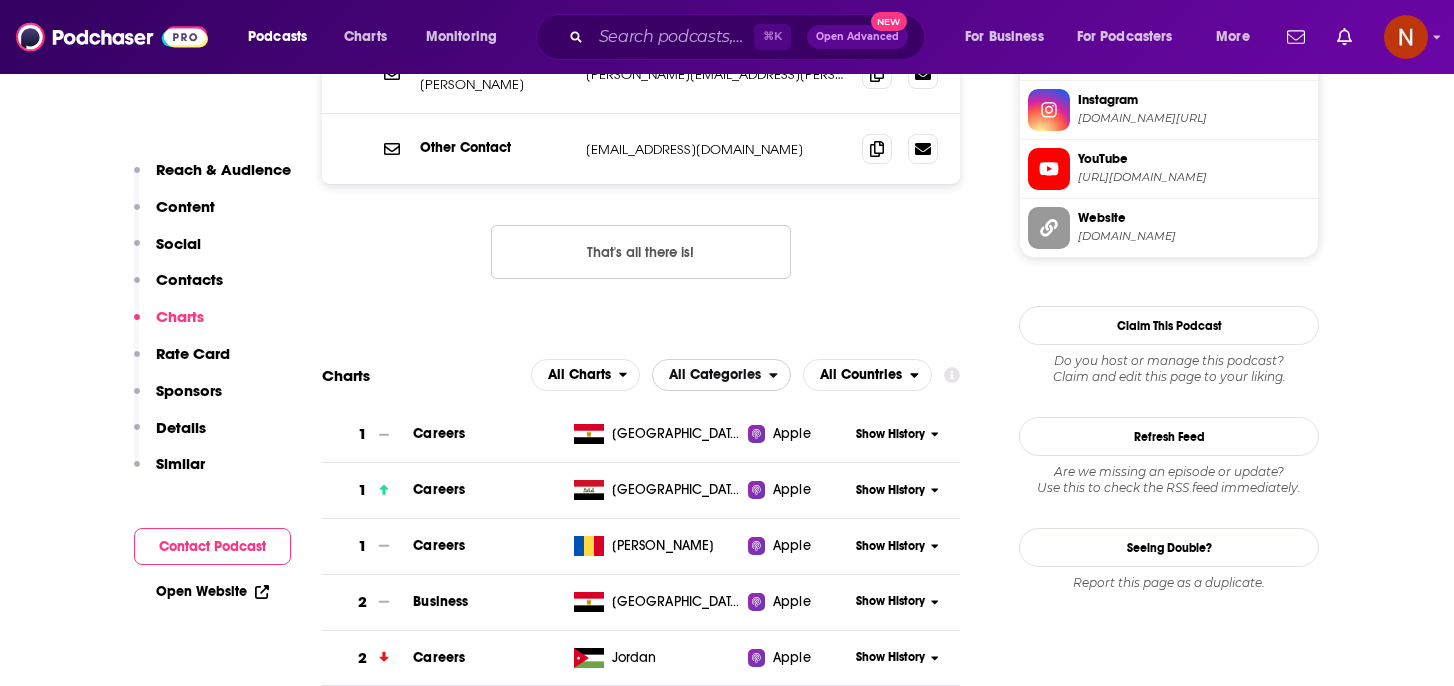
click at [773, 359] on button "All Categories" at bounding box center [721, 375] width 139 height 32
click at [726, 455] on span "Business" at bounding box center [720, 461] width 113 height 12
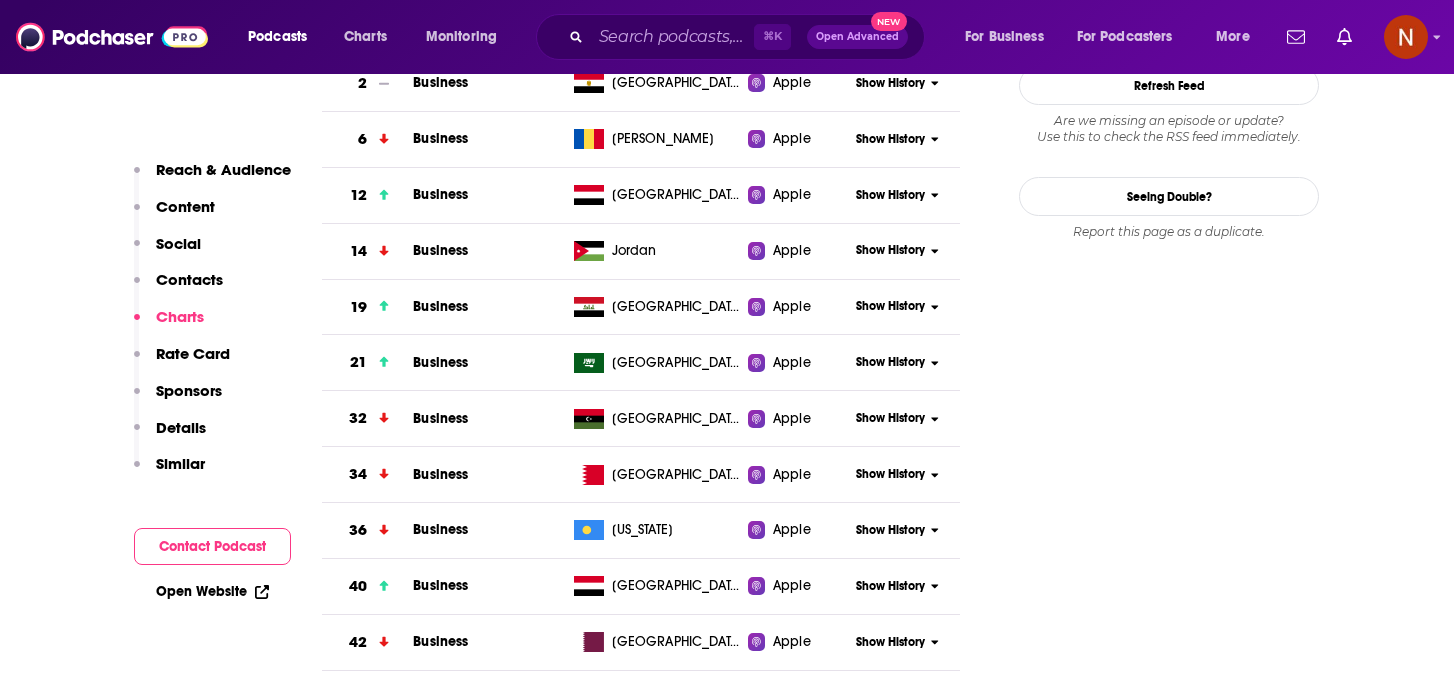
scroll to position [2449, 0]
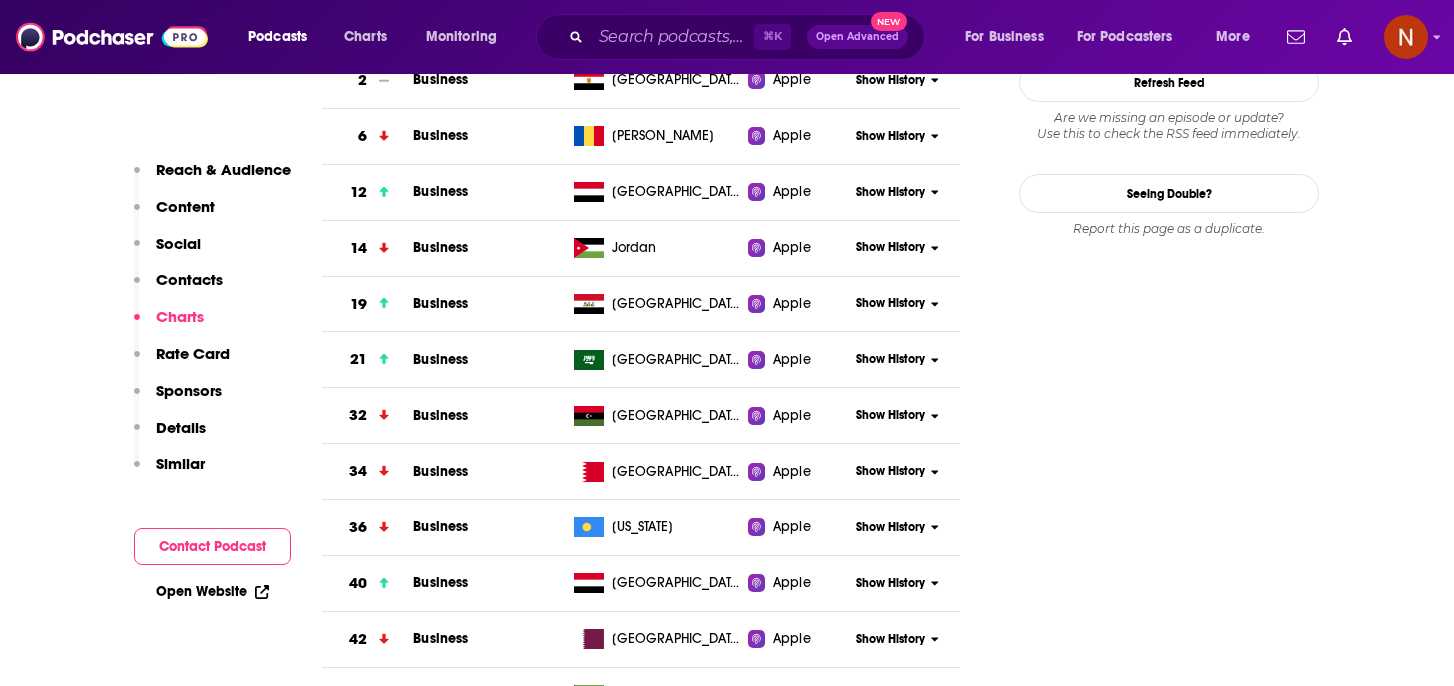
click at [913, 351] on span "Show History" at bounding box center [890, 359] width 69 height 17
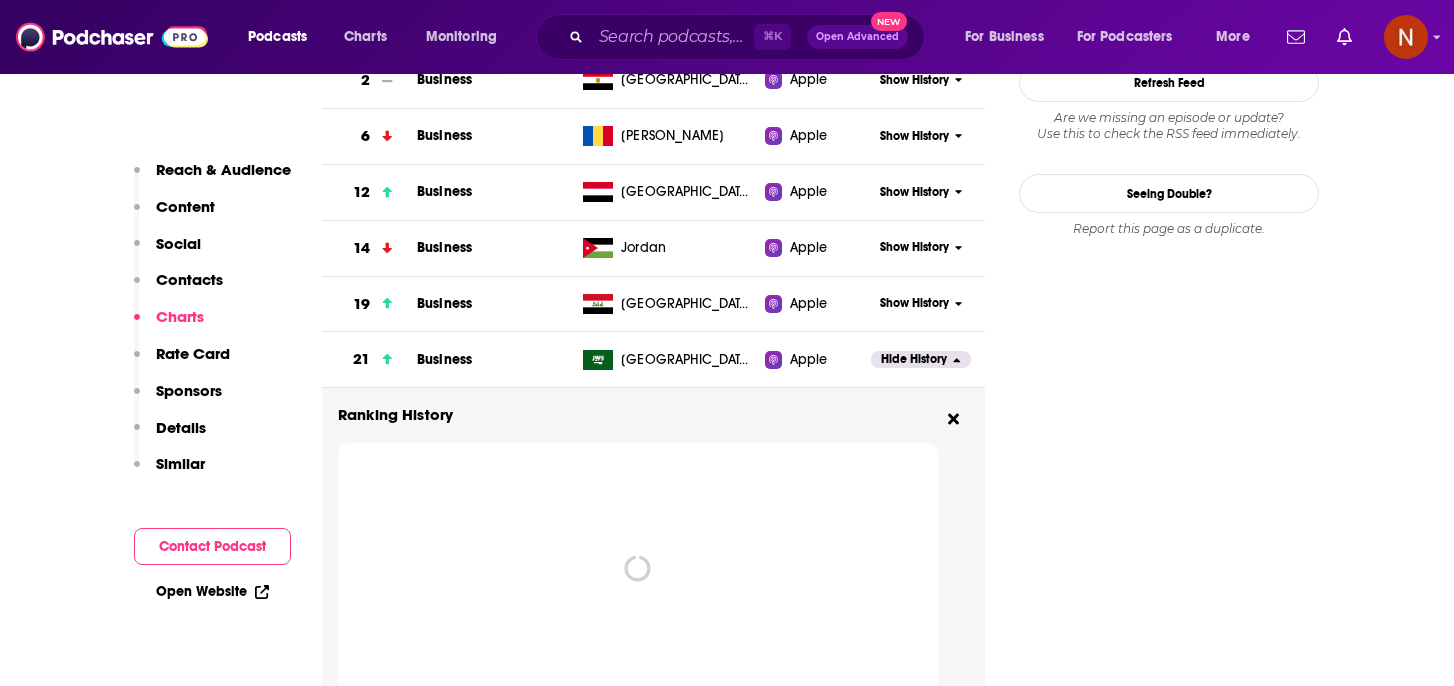
scroll to position [2635, 0]
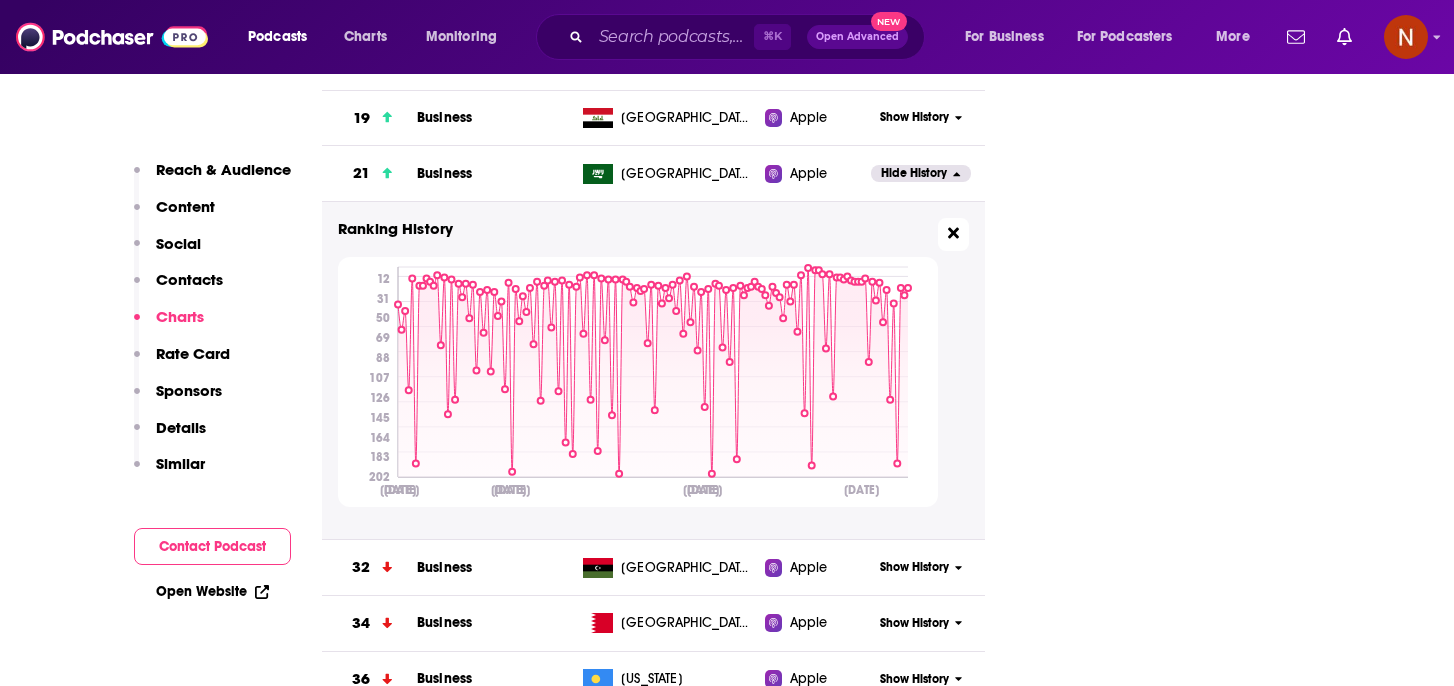
click at [953, 225] on icon at bounding box center [953, 233] width 11 height 16
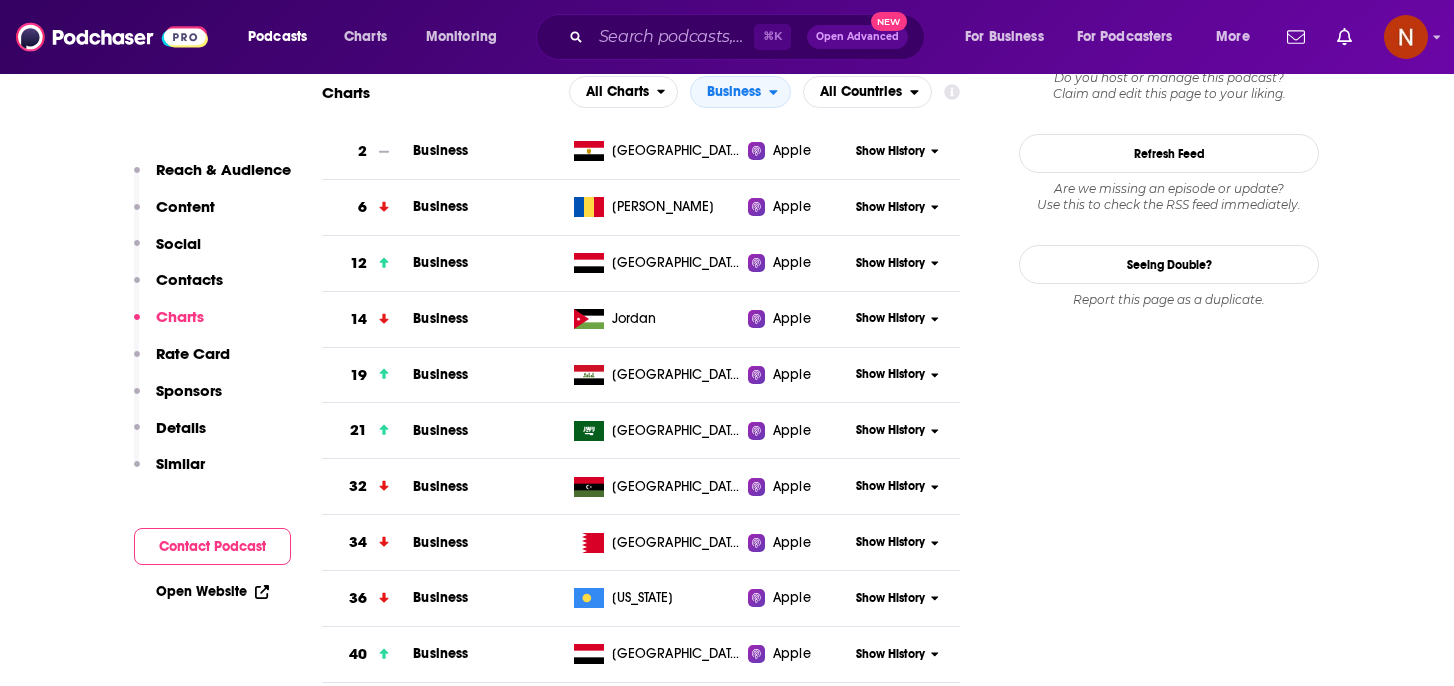
scroll to position [2381, 0]
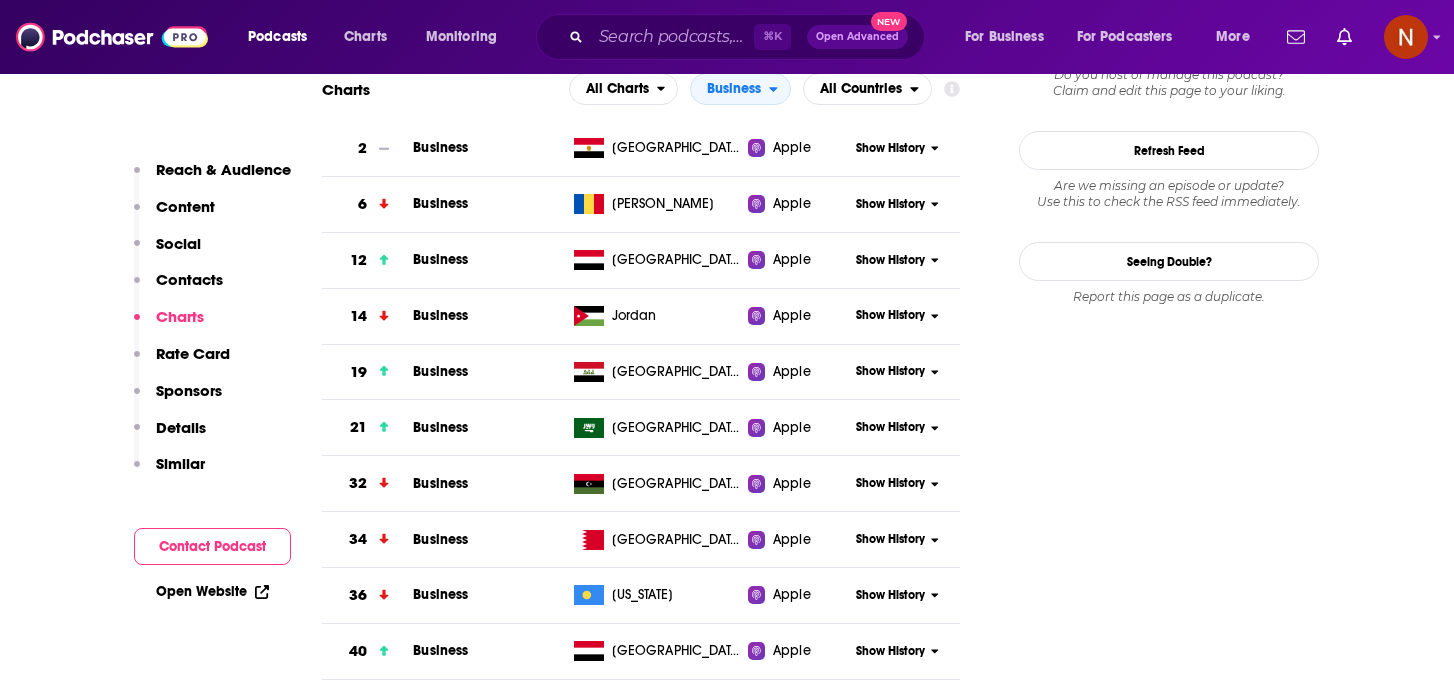
click at [891, 419] on span "Show History" at bounding box center [890, 427] width 69 height 17
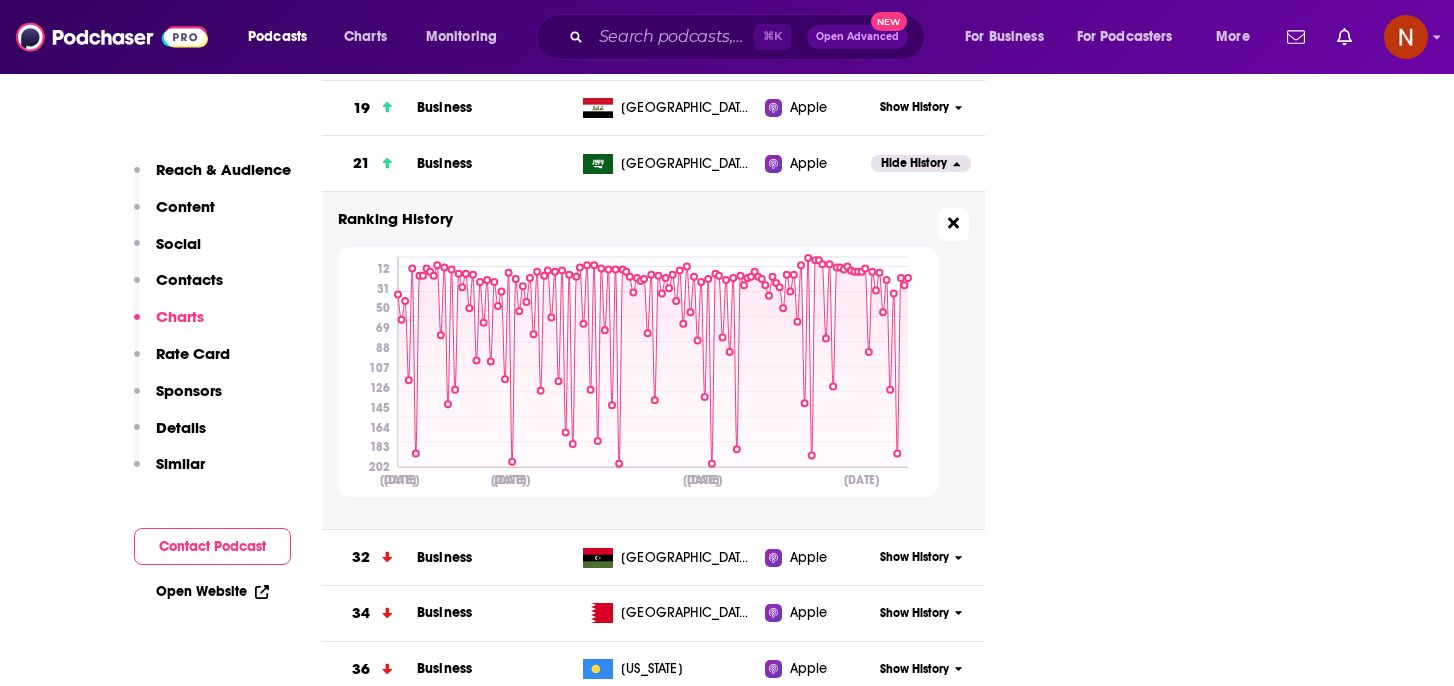
scroll to position [2646, 0]
click at [948, 217] on icon at bounding box center [953, 222] width 11 height 11
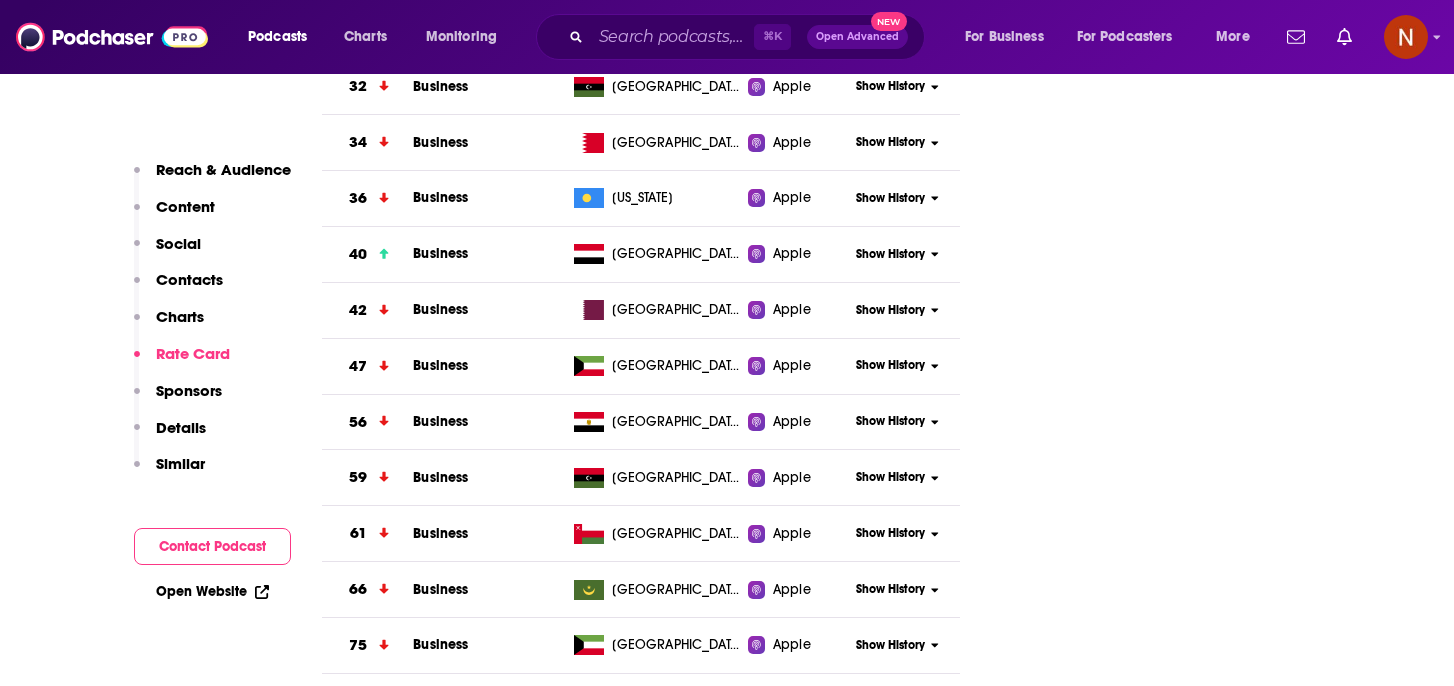
scroll to position [2752, 0]
